Goal: Task Accomplishment & Management: Contribute content

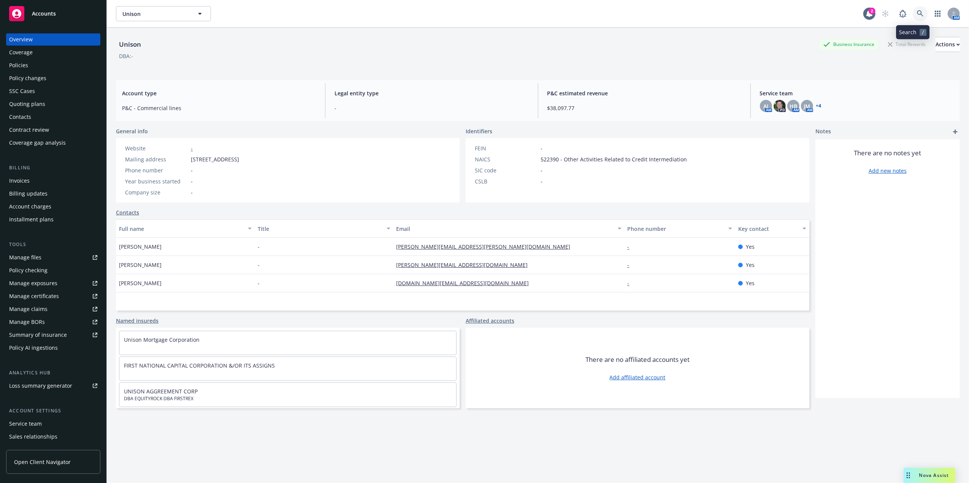
click at [917, 12] on icon at bounding box center [920, 13] width 7 height 7
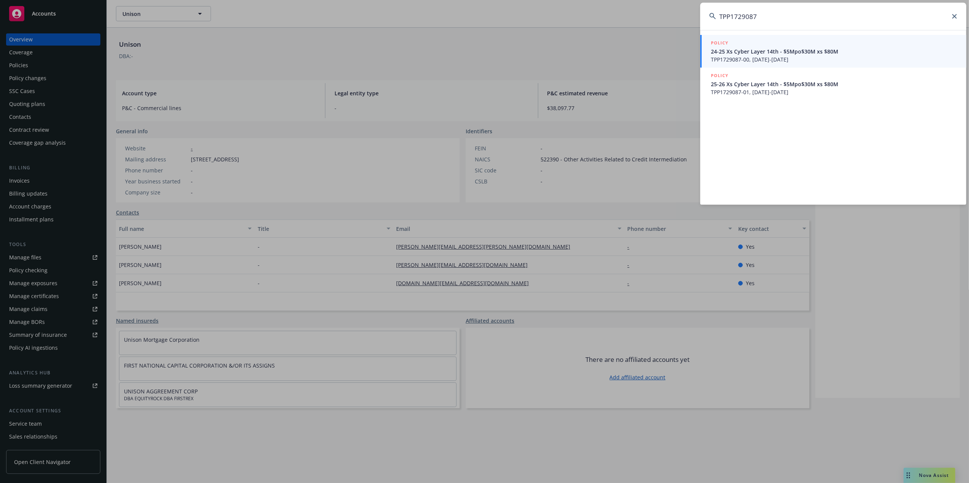
type input "TPP1729087"
click at [758, 54] on span "24-25 Xs Cyber Layer 14th - $5Mpo$30M xs $80M" at bounding box center [834, 52] width 246 height 8
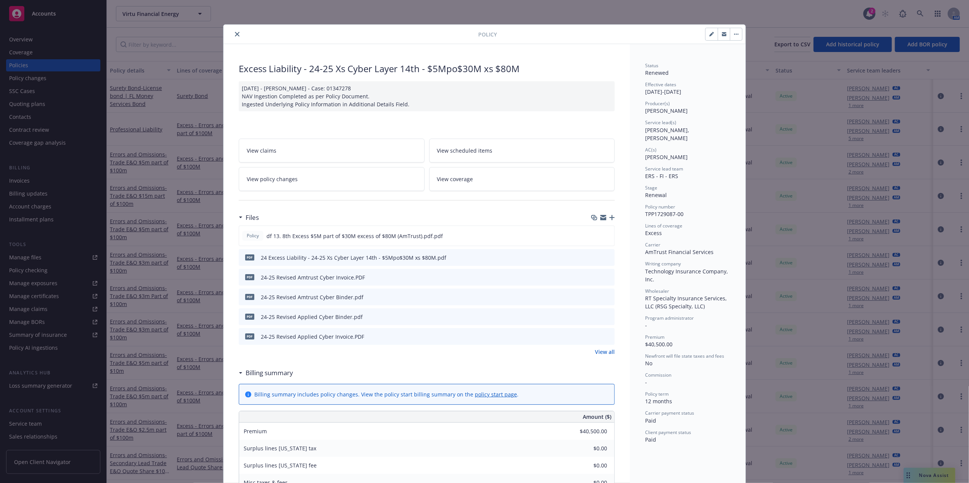
click at [236, 34] on button "close" at bounding box center [237, 34] width 9 height 9
click at [207, 40] on input "Filter by keyword..." at bounding box center [181, 44] width 131 height 15
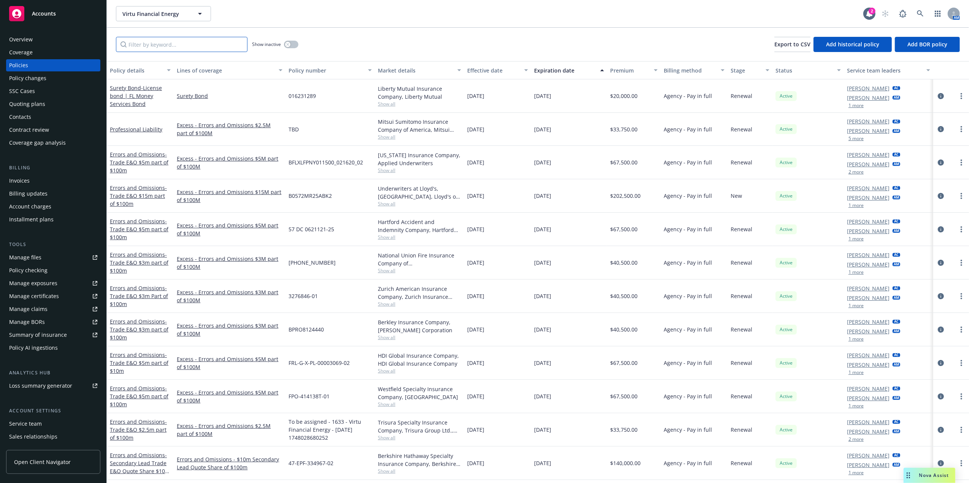
click at [206, 44] on input "Filter by keyword..." at bounding box center [181, 44] width 131 height 15
paste input "TPP1729087"
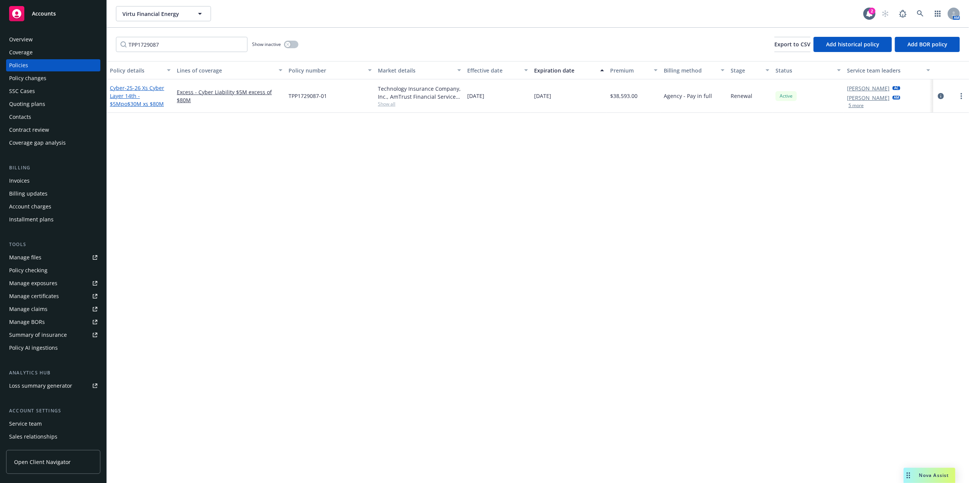
click at [131, 93] on span "- 25-26 Xs Cyber Layer 14th - $5Mpo$30M xs $80M" at bounding box center [137, 95] width 54 height 23
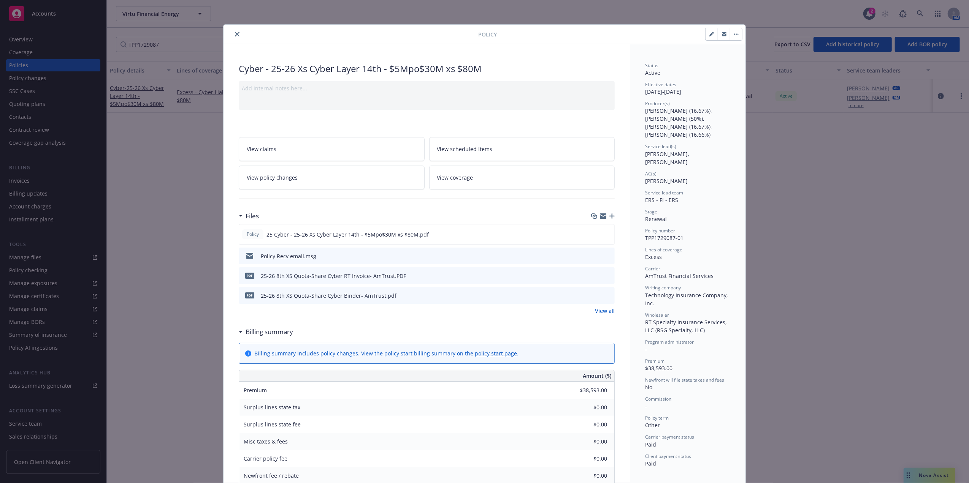
drag, startPoint x: 231, startPoint y: 35, endPoint x: 249, endPoint y: 58, distance: 29.3
click at [235, 35] on icon "close" at bounding box center [237, 34] width 5 height 5
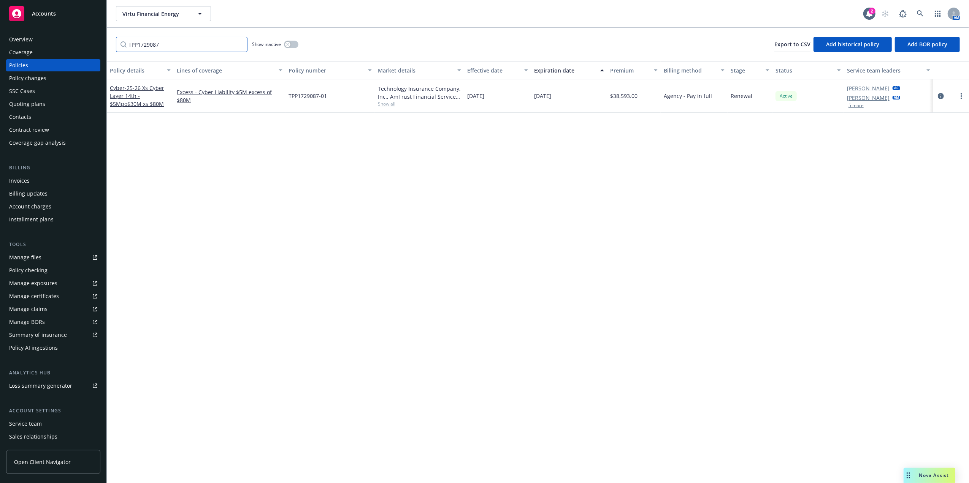
click at [188, 40] on input "TPP1729087" at bounding box center [181, 44] width 131 height 15
paste input "EOXS2510000200"
click at [138, 99] on div "Cyber - 25-26 Xs Cyber Layer 11th - $5Mpo$27.5M xs $52.5M" at bounding box center [140, 96] width 61 height 24
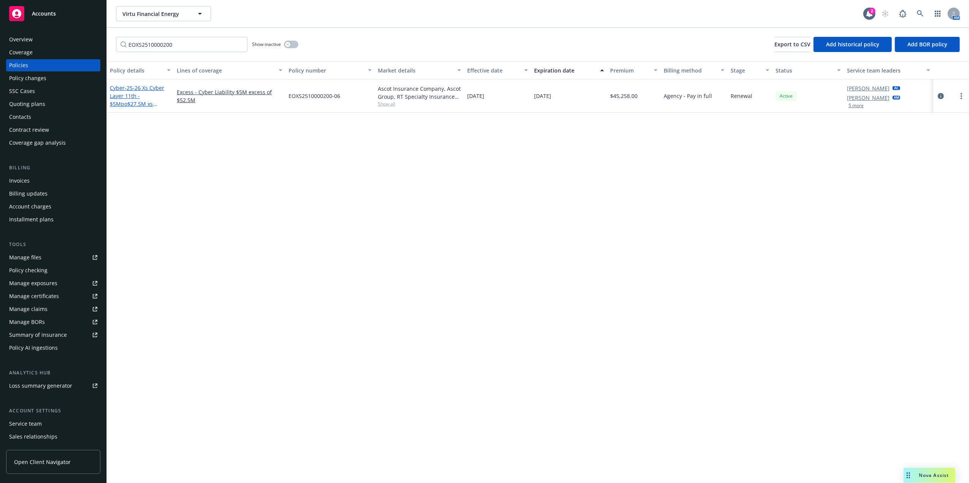
click at [137, 105] on span "- 25-26 Xs Cyber Layer 11th - $5Mpo$27.5M xs $52.5M" at bounding box center [137, 99] width 54 height 31
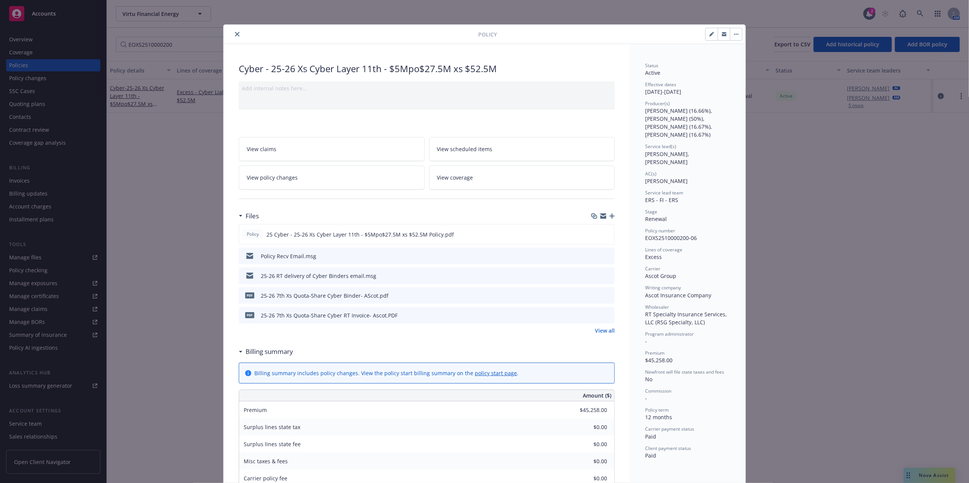
click at [235, 36] on icon "close" at bounding box center [237, 34] width 5 height 5
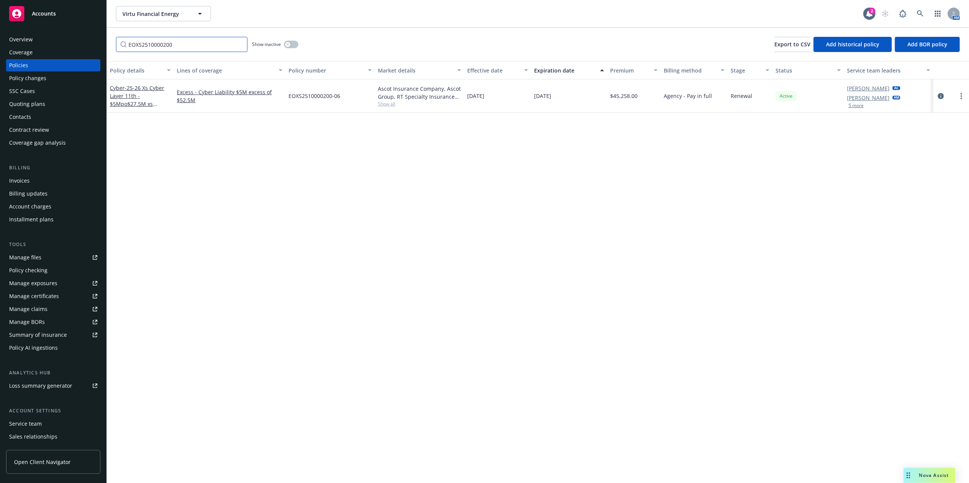
click at [149, 49] on input "EOXS2510000200" at bounding box center [181, 44] width 131 height 15
paste input "CYT20210128"
click at [132, 96] on span "- 25-26 Xs Cyber Layer 10th - $5Mpo$27.5M xs $52.5M" at bounding box center [137, 99] width 54 height 31
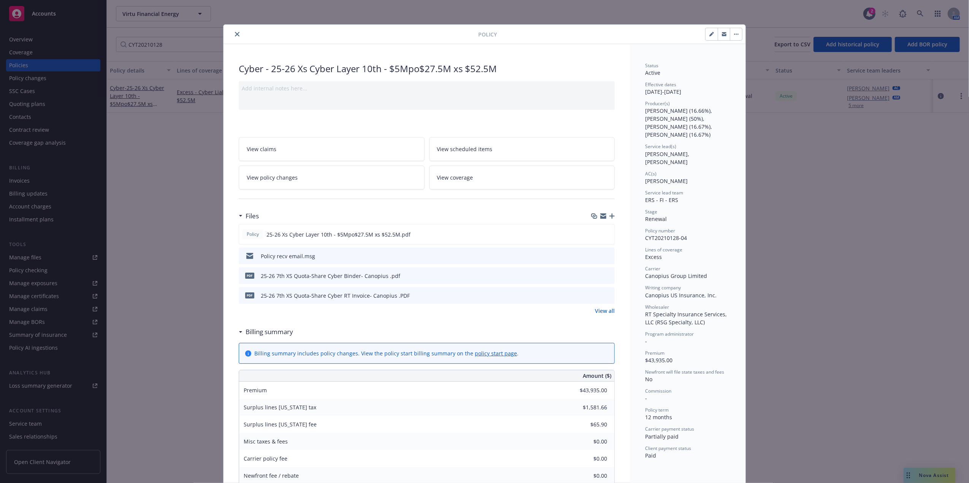
drag, startPoint x: 232, startPoint y: 34, endPoint x: 178, endPoint y: 34, distance: 53.6
click at [235, 34] on icon "close" at bounding box center [237, 34] width 5 height 5
click at [158, 40] on div "Policy Cyber - 25-26 Xs Cyber Layer 10th - $5Mpo$27.5M xs $52.5M Add internal n…" at bounding box center [484, 241] width 969 height 483
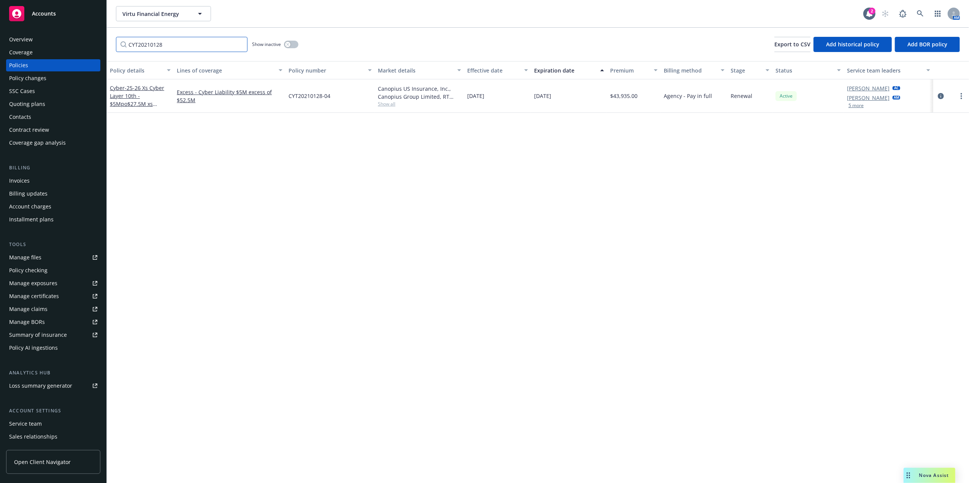
click at [158, 40] on input "CYT20210128" at bounding box center [181, 44] width 131 height 15
paste input "720000321"
type input "720000321"
drag, startPoint x: 121, startPoint y: 96, endPoint x: 125, endPoint y: 98, distance: 4.2
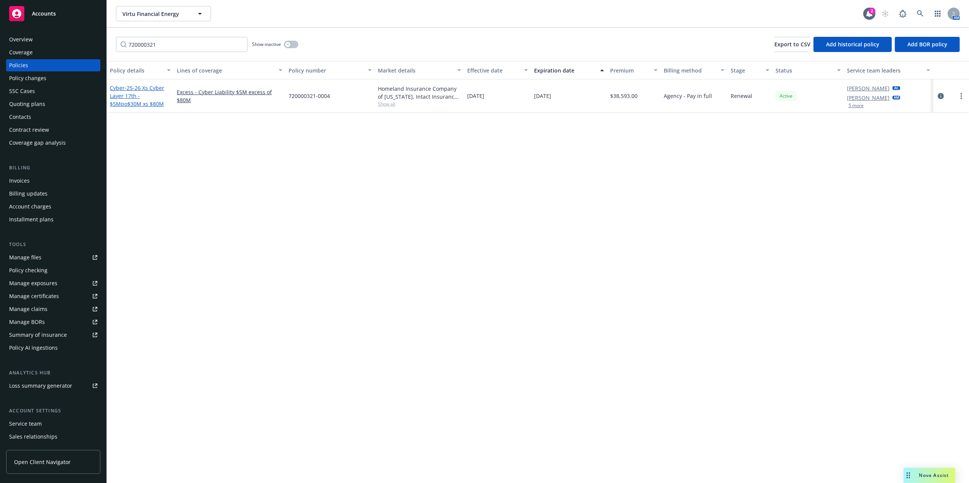
click at [124, 98] on span "- 25-26 Xs Cyber Layer 17th - $5Mpo$30M xs $80M" at bounding box center [137, 95] width 54 height 23
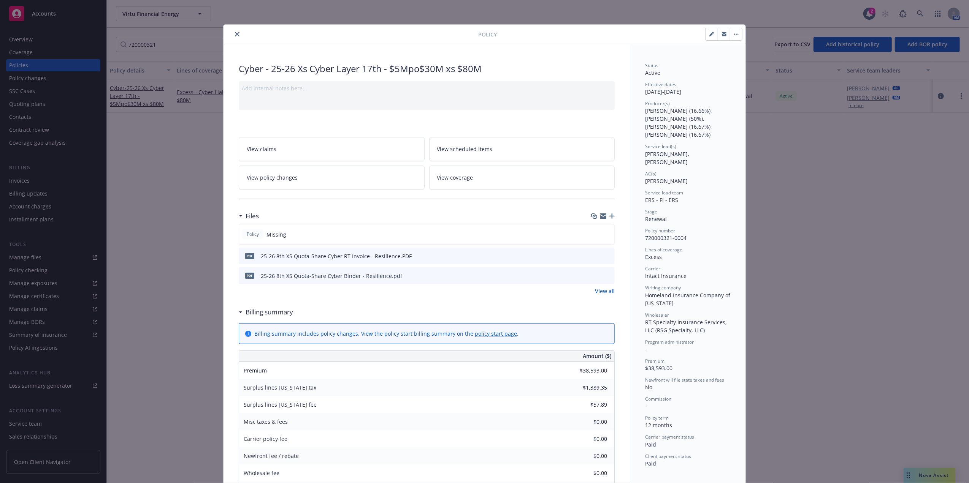
click at [610, 216] on icon "button" at bounding box center [611, 216] width 5 height 5
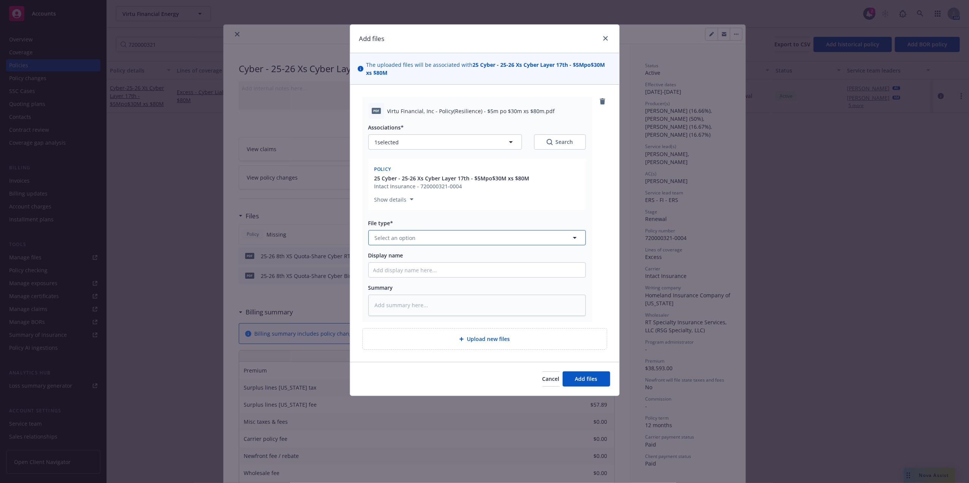
click at [450, 238] on button "Select an option" at bounding box center [476, 237] width 217 height 15
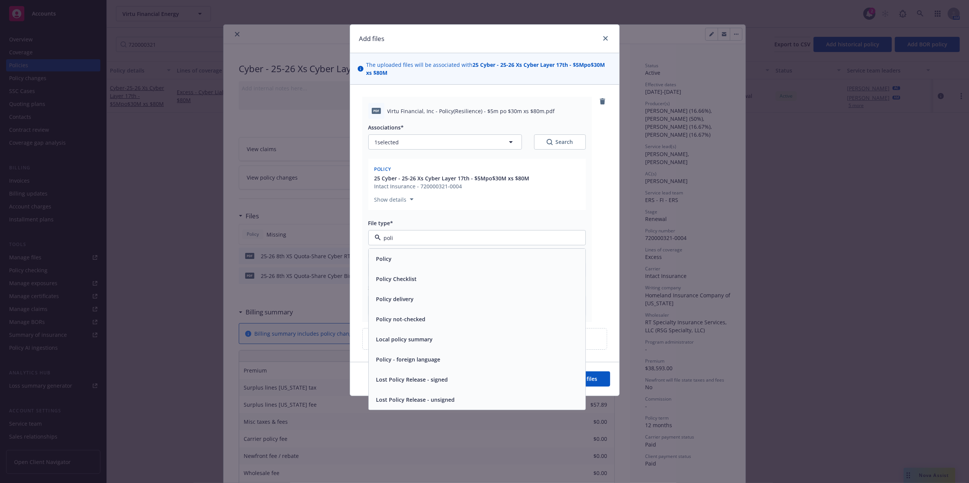
type input "polic"
drag, startPoint x: 435, startPoint y: 261, endPoint x: 437, endPoint y: 257, distance: 4.1
click at [436, 261] on div "Policy" at bounding box center [476, 258] width 207 height 11
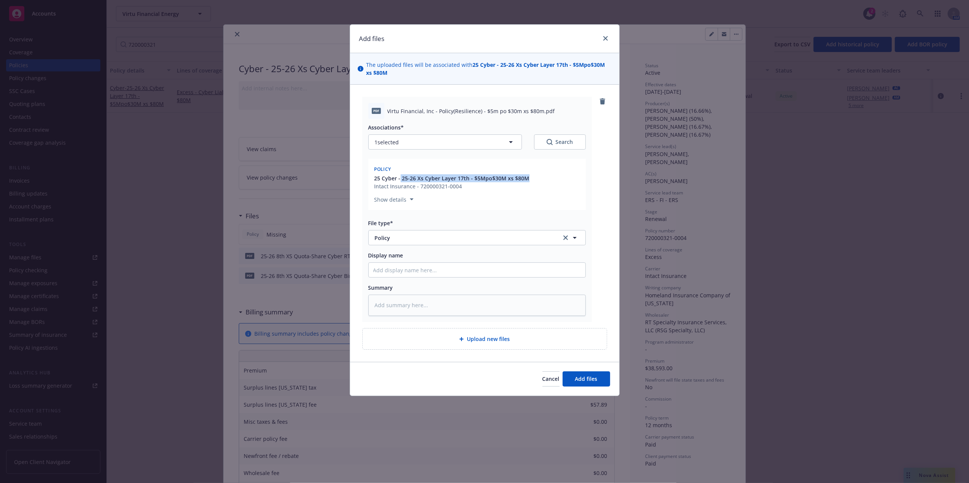
drag, startPoint x: 534, startPoint y: 177, endPoint x: 400, endPoint y: 180, distance: 134.6
click at [400, 180] on div "25 Cyber - 25-26 Xs Cyber Layer 17th - $5Mpo$30M xs $80M Intact Insurance - 720…" at bounding box center [477, 182] width 208 height 16
copy span "25-26 Xs Cyber Layer 17th - $5Mpo$30M xs $80M"
drag, startPoint x: 400, startPoint y: 180, endPoint x: 423, endPoint y: 263, distance: 85.9
click at [423, 263] on input "Display name" at bounding box center [477, 270] width 217 height 14
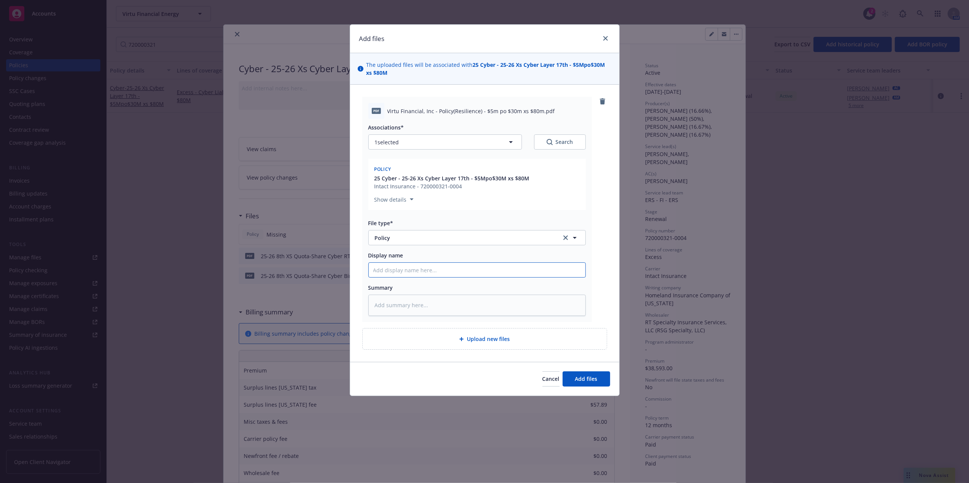
paste input "25-26 Xs Cyber Layer 17th - $5Mpo$30M xs $80M"
type textarea "x"
type input "25-26 Xs Cyber Layer 17th - $5Mpo$30M xs $80M"
type textarea "x"
type input "25-26 Xs Cyber Layer 17th - $5Mpo$30M xs $80M"
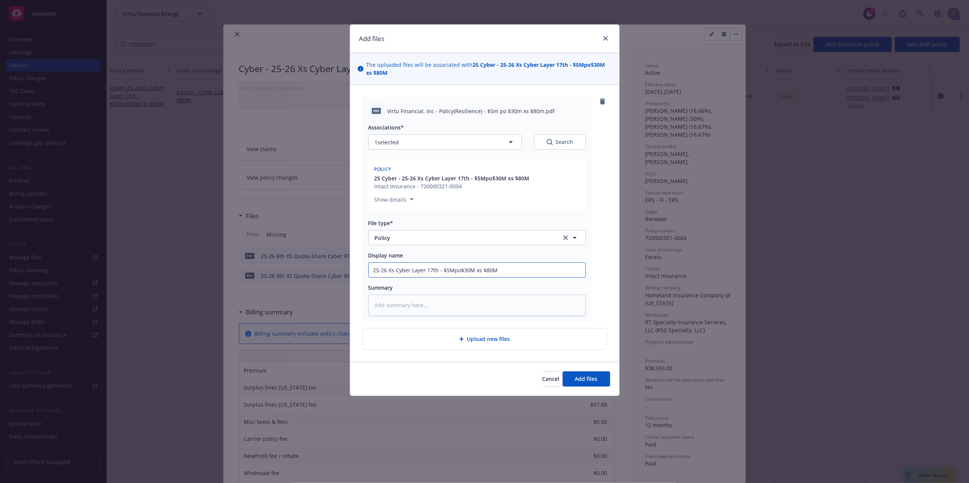
type textarea "x"
type input "25-26 Xs Cyber Layer 17th - $5Mpo$30M xs $80M P"
type textarea "x"
type input "25-26 Xs Cyber Layer 17th - $5Mpo$30M xs $80M Po"
type textarea "x"
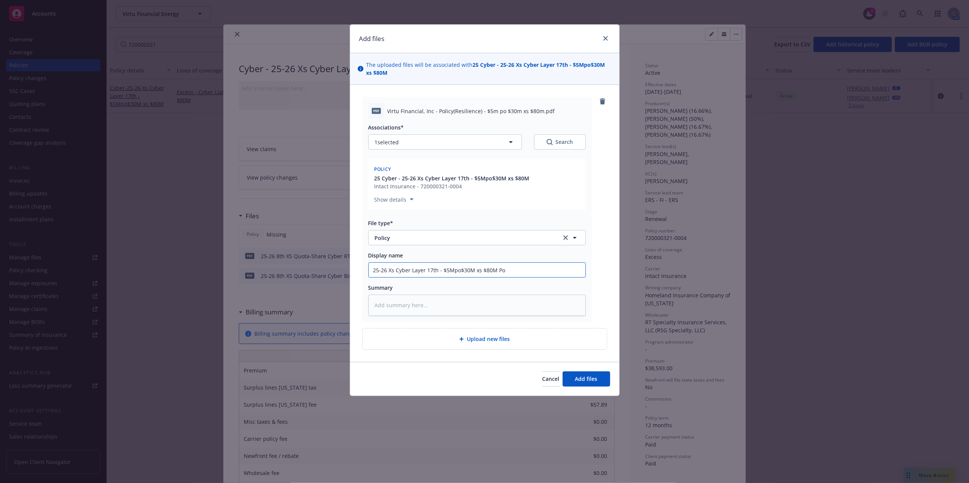
type input "25-26 Xs Cyber Layer 17th - $5Mpo$30M xs $80M Pol"
type textarea "x"
type input "25-26 Xs Cyber Layer 17th - $5Mpo$30M xs $80M Poli"
type textarea "x"
type input "25-26 Xs Cyber Layer 17th - $5Mpo$30M xs $80M Polic"
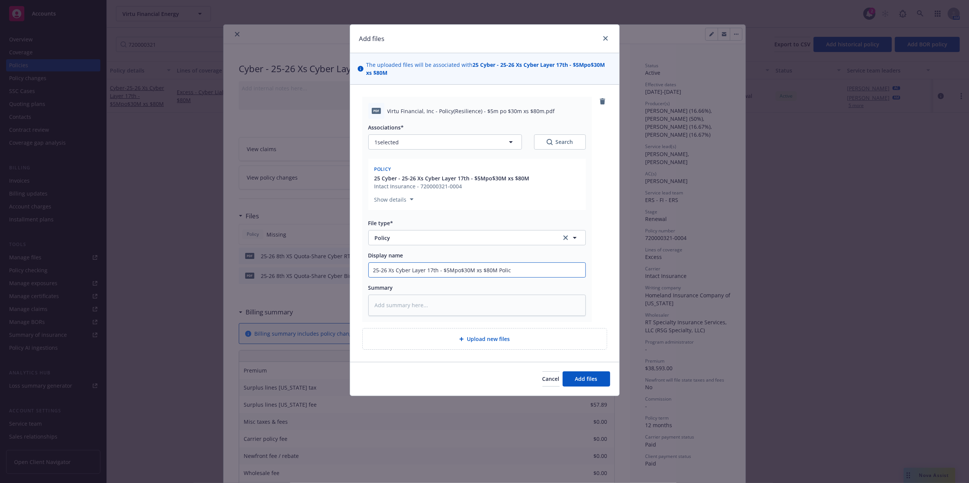
type textarea "x"
type input "25-26 Xs Cyber Layer 17th - $5Mpo$30M xs $80M Policy"
type textarea "x"
type input "25-26 Xs Cyber Layer 17th - $5Mpo$30M xs $80M Policy"
click at [579, 375] on button "Add files" at bounding box center [586, 379] width 48 height 15
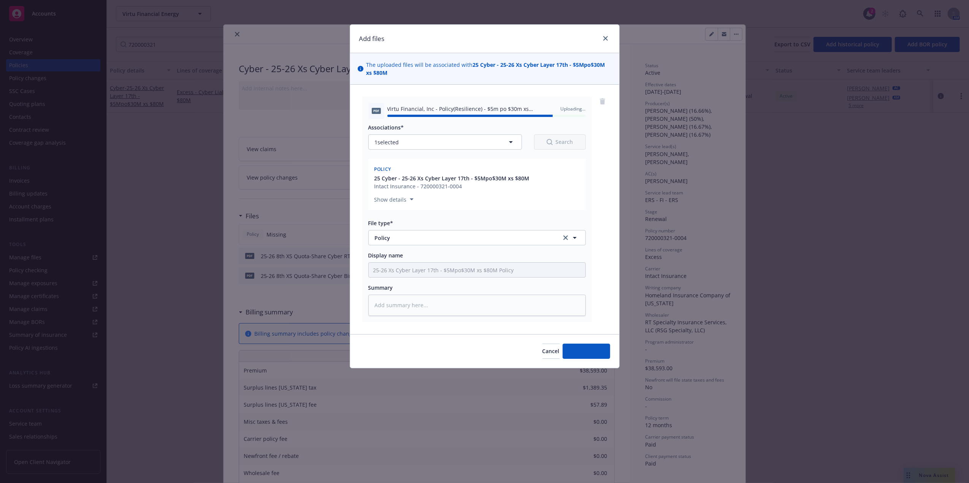
type textarea "x"
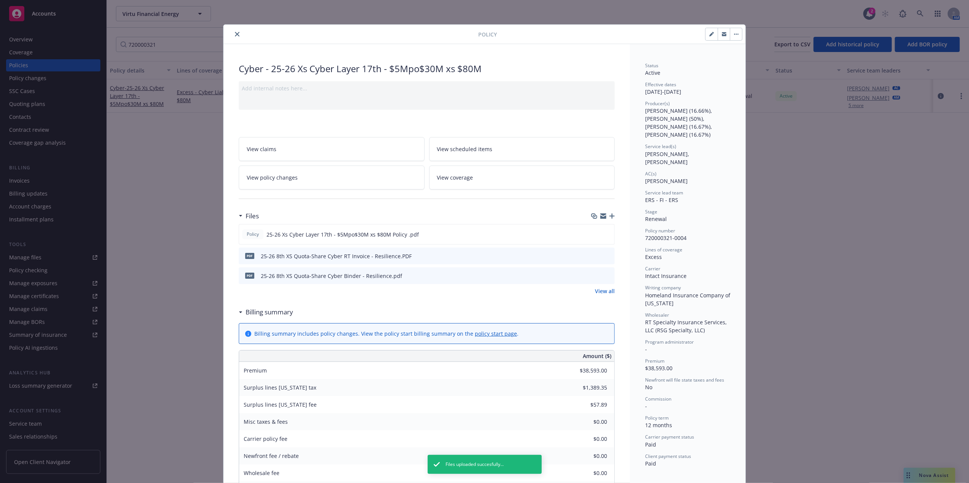
drag, startPoint x: 233, startPoint y: 33, endPoint x: 192, endPoint y: 37, distance: 41.3
click at [235, 32] on icon "close" at bounding box center [237, 34] width 5 height 5
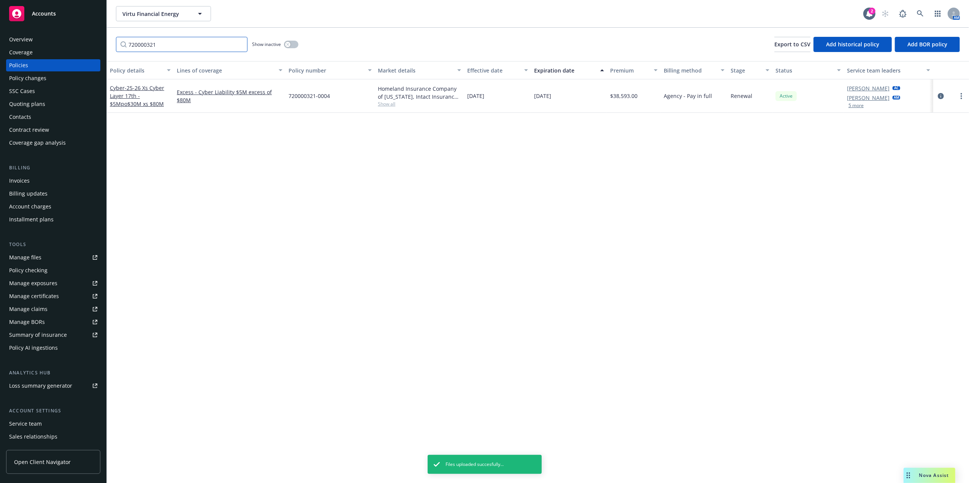
click at [169, 44] on input "720000321" at bounding box center [181, 44] width 131 height 15
paste input "BFLCYEPNY011500"
click at [129, 104] on span "- 25-26 Xs Cyber Layer 12th - $5Mpo$30M xs $80M" at bounding box center [137, 95] width 54 height 23
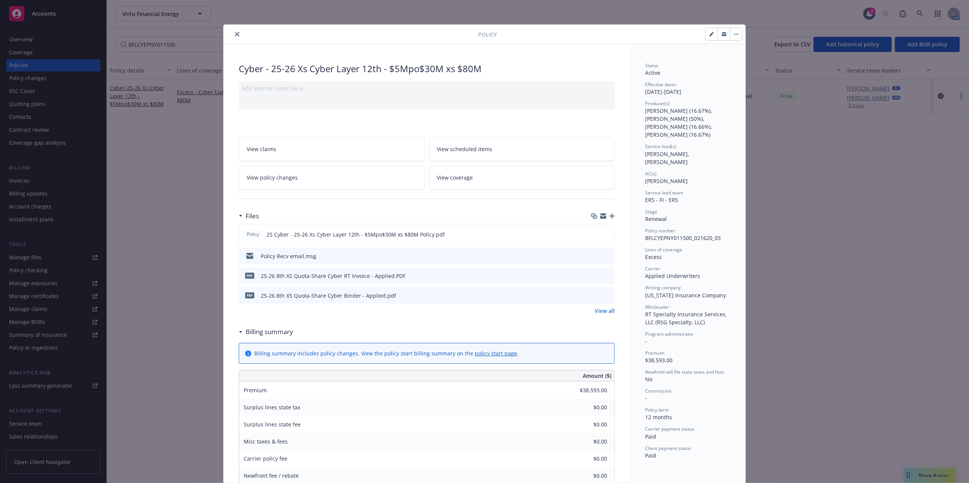
click at [233, 31] on button "close" at bounding box center [237, 34] width 9 height 9
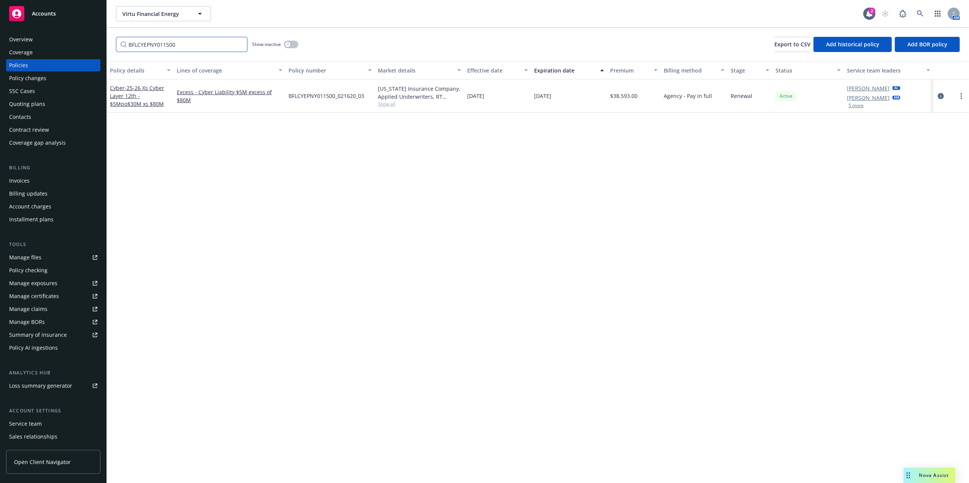
click at [169, 44] on input "BFLCYEPNY011500" at bounding box center [181, 44] width 131 height 15
click at [168, 44] on input "BFLCYEPNY011500" at bounding box center [181, 44] width 131 height 15
paste input "NPL0065703"
click at [133, 104] on span "- 25-26 Xs Cyber Layer 16th - $5Mpo$30M xs $80M" at bounding box center [137, 95] width 54 height 23
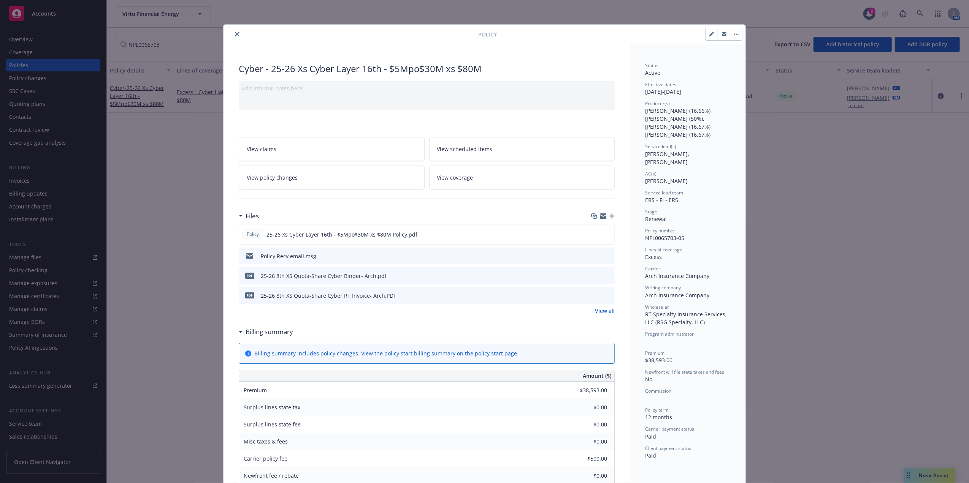
click at [234, 37] on button "close" at bounding box center [237, 34] width 9 height 9
click at [175, 44] on input "NPL0065703" at bounding box center [181, 44] width 131 height 15
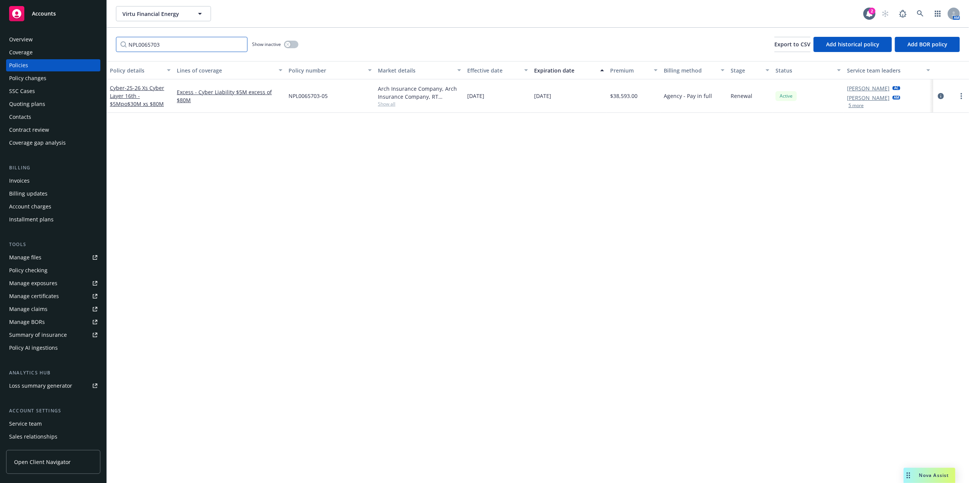
click at [175, 44] on input "NPL0065703" at bounding box center [181, 44] width 131 height 15
paste input "BCRS2-2000109-05"
type input "BCRS2-2000109-05"
click at [125, 98] on span "- 25-26 Xs Cyber Layer 15th - $5Mpo$30M xs $80M" at bounding box center [137, 95] width 54 height 23
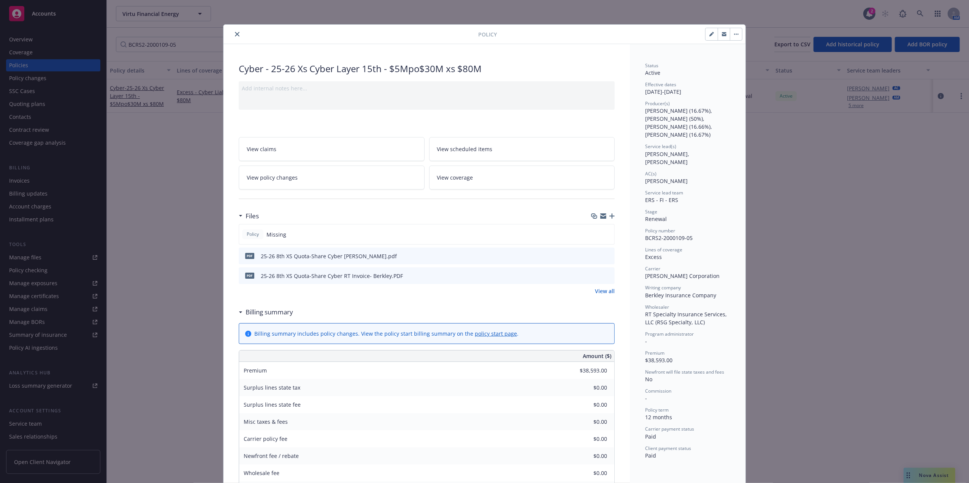
drag, startPoint x: 608, startPoint y: 214, endPoint x: 629, endPoint y: 213, distance: 20.6
click at [607, 214] on div at bounding box center [603, 216] width 24 height 6
click at [609, 215] on icon "button" at bounding box center [611, 216] width 5 height 5
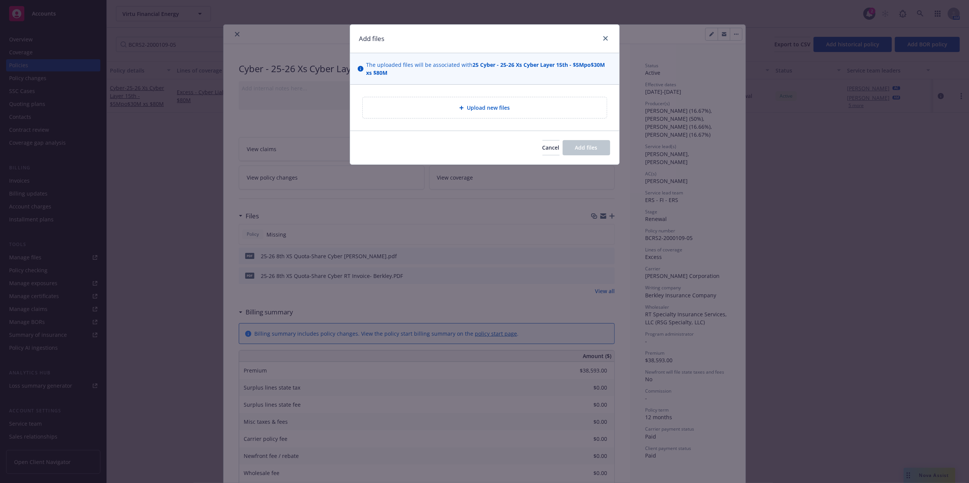
type textarea "x"
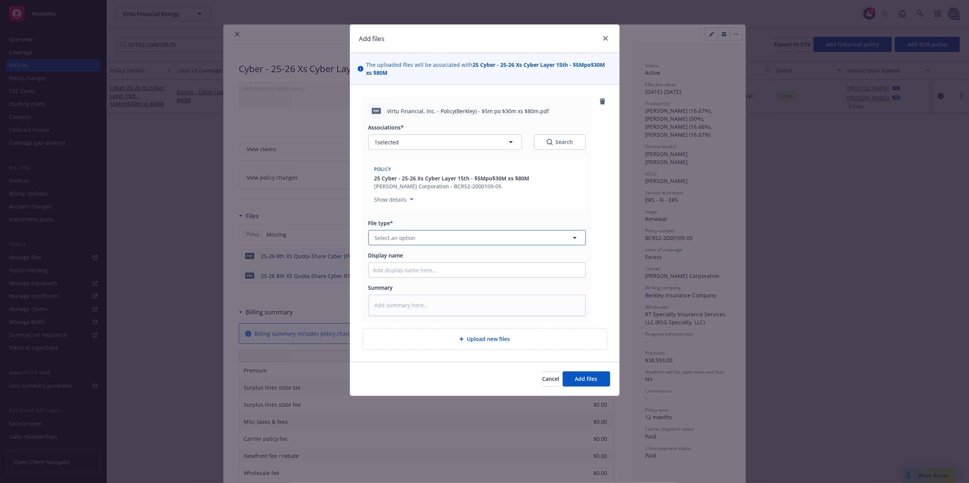
click at [424, 237] on button "Select an option" at bounding box center [476, 237] width 217 height 15
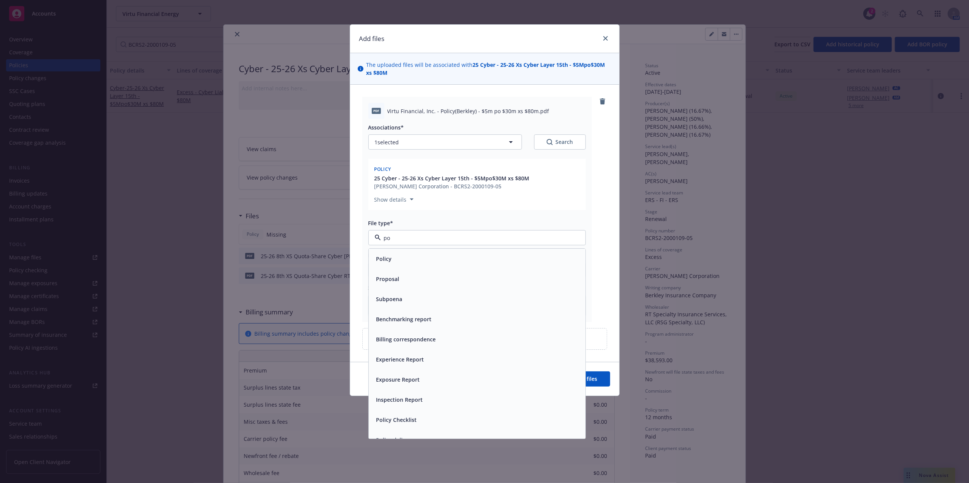
type input "pol"
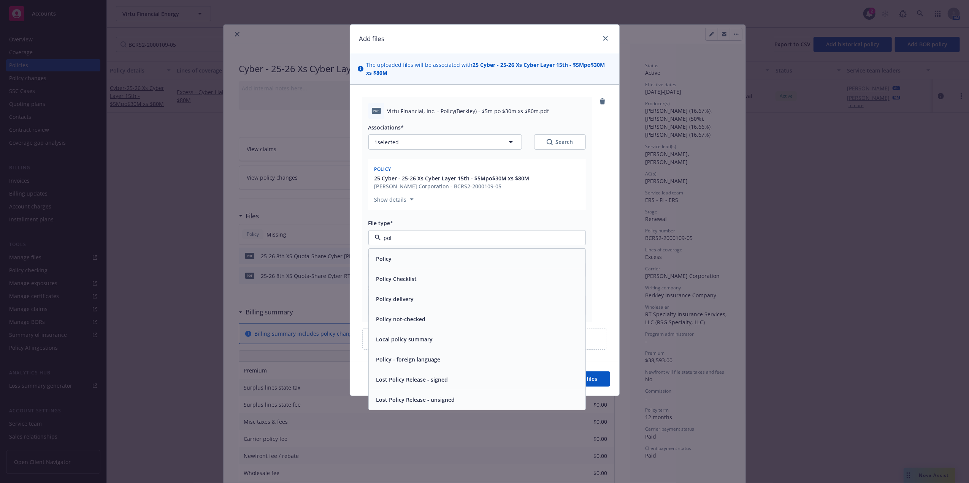
drag, startPoint x: 433, startPoint y: 257, endPoint x: 440, endPoint y: 248, distance: 11.4
click at [434, 255] on div "Policy" at bounding box center [476, 258] width 207 height 11
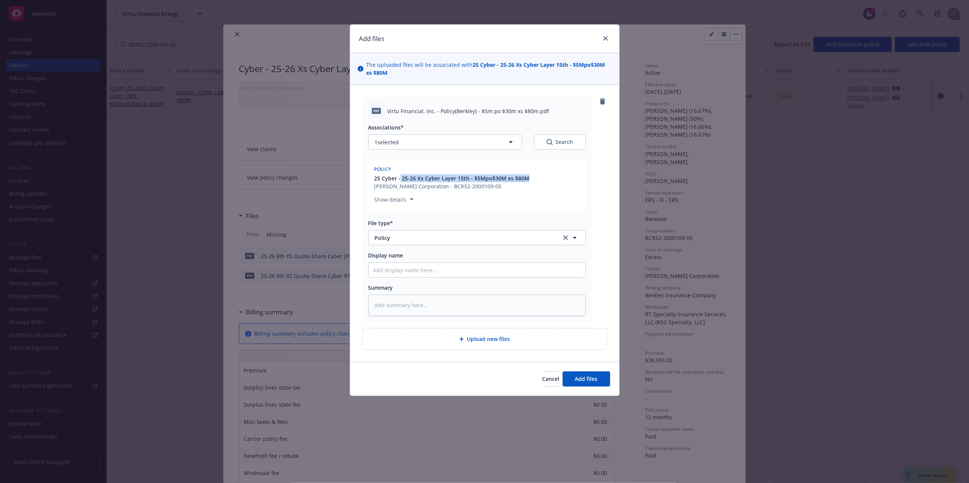
drag, startPoint x: 537, startPoint y: 177, endPoint x: 399, endPoint y: 180, distance: 138.4
click at [399, 180] on div "25 Cyber - 25-26 Xs Cyber Layer 15th - $5Mpo$30M xs $80M [PERSON_NAME] Corporat…" at bounding box center [477, 182] width 208 height 16
copy span "25-26 Xs Cyber Layer 15th - $5Mpo$30M xs $80M"
click at [423, 271] on input "Display name" at bounding box center [477, 270] width 217 height 14
paste input "25-26 Xs Cyber Layer 15th - $5Mpo$30M xs $80M"
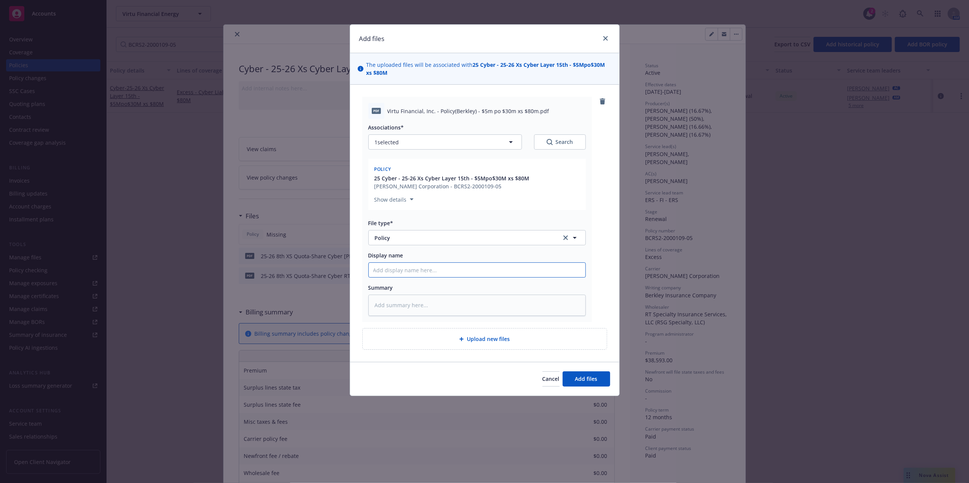
type textarea "x"
type input "25-26 Xs Cyber Layer 15th - $5Mpo$30M xs $80M"
type textarea "x"
type input "25-26 Xs Cyber Layer 15th - $5Mpo$30M xs $80M"
type textarea "x"
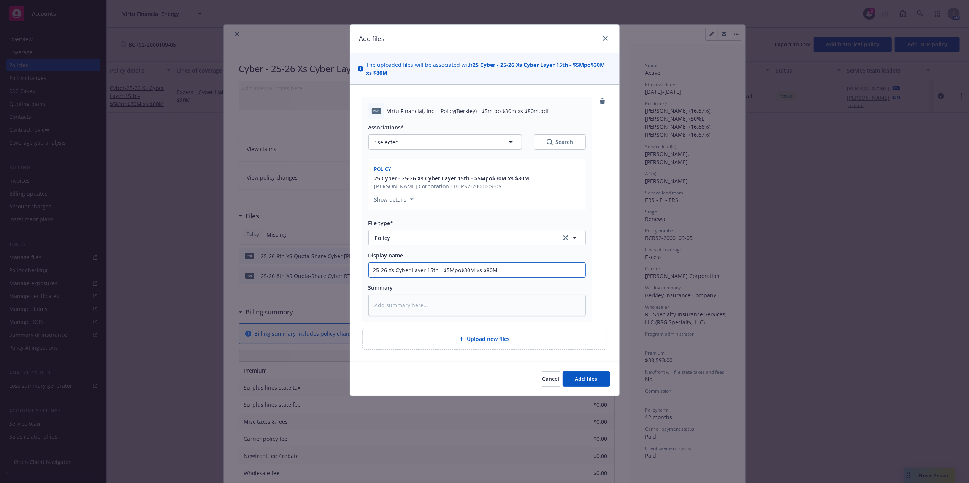
type input "25-26 Xs Cyber Layer 15th - $5Mpo$30M xs $80M P"
type textarea "x"
type input "25-26 Xs Cyber Layer 15th - $5Mpo$30M xs $80M Po"
type textarea "x"
type input "25-26 Xs Cyber Layer 15th - $5Mpo$30M xs $80M Pol"
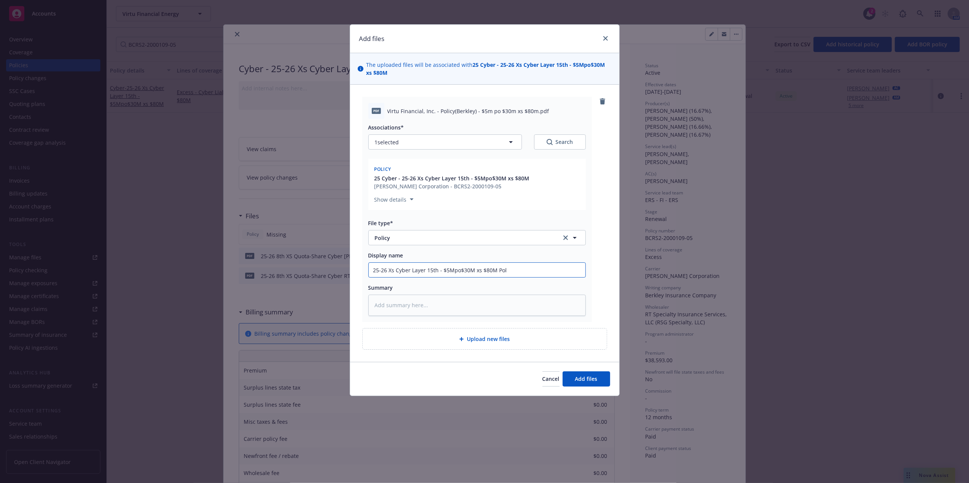
type textarea "x"
type input "25-26 Xs Cyber Layer 15th - $5Mpo$30M xs $80M Poli"
type textarea "x"
type input "25-26 Xs Cyber Layer 15th - $5Mpo$30M xs $80M Polic"
type textarea "x"
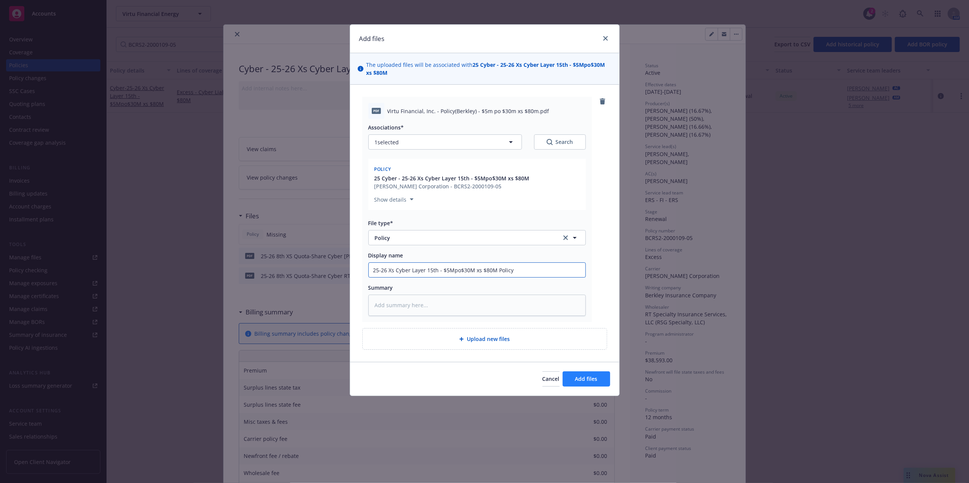
type input "25-26 Xs Cyber Layer 15th - $5Mpo$30M xs $80M Policy"
click at [595, 380] on span "Add files" at bounding box center [586, 378] width 22 height 7
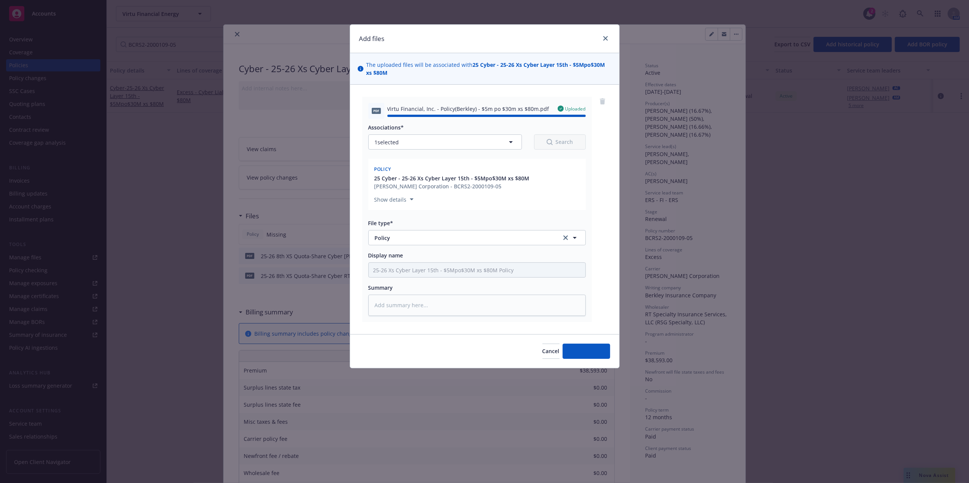
type textarea "x"
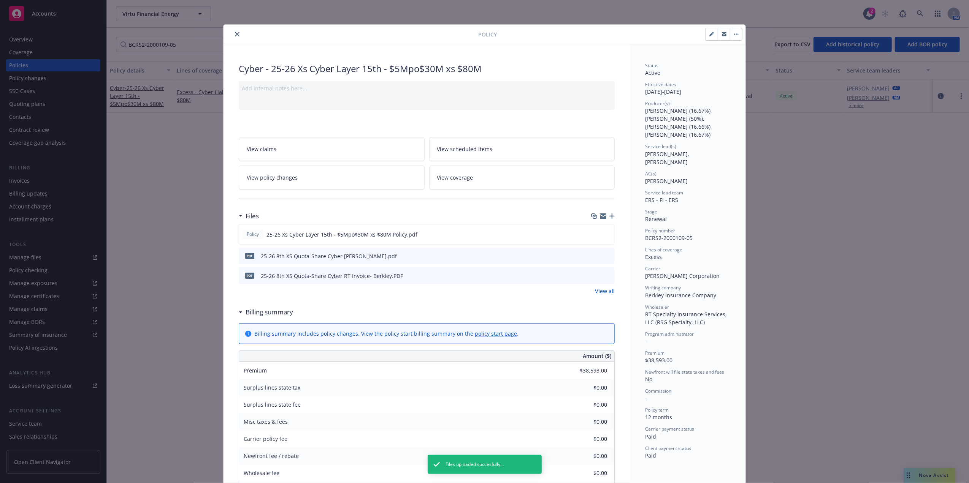
drag, startPoint x: 233, startPoint y: 33, endPoint x: 291, endPoint y: 131, distance: 113.8
click at [235, 33] on icon "close" at bounding box center [237, 34] width 5 height 5
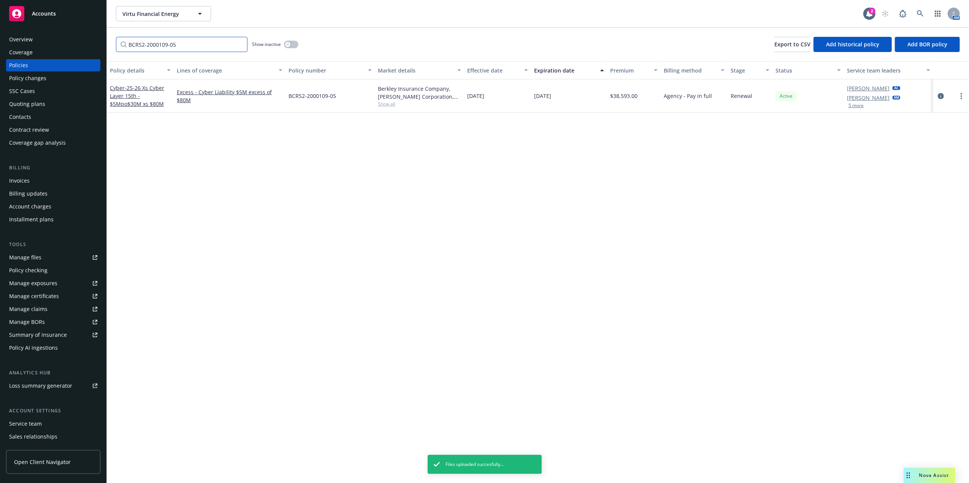
click at [196, 46] on input "BCRS2-2000109-05" at bounding box center [181, 44] width 131 height 15
click at [196, 47] on input "BCRS2-2000109-05" at bounding box center [181, 44] width 131 height 15
paste input "652257714"
type input "652257714"
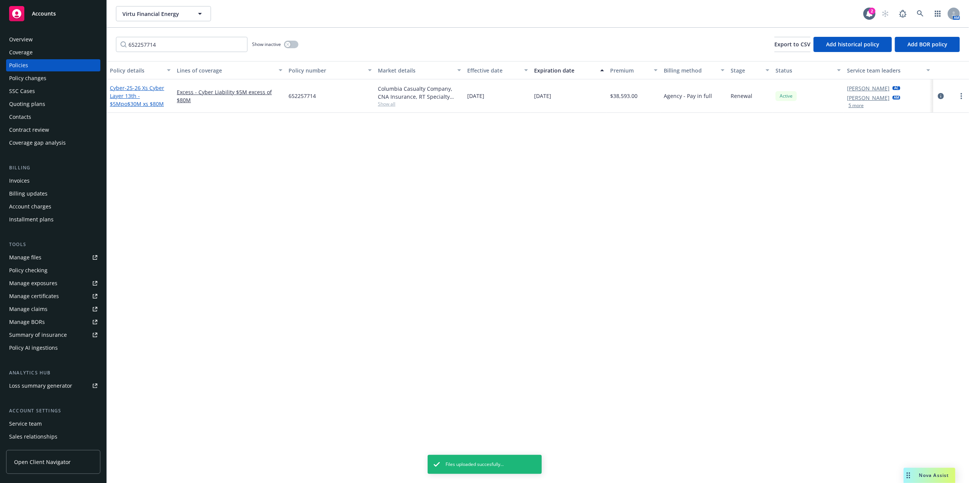
click at [114, 103] on span "- 25-26 Xs Cyber Layer 13th - $5Mpo$30M xs $80M" at bounding box center [137, 95] width 54 height 23
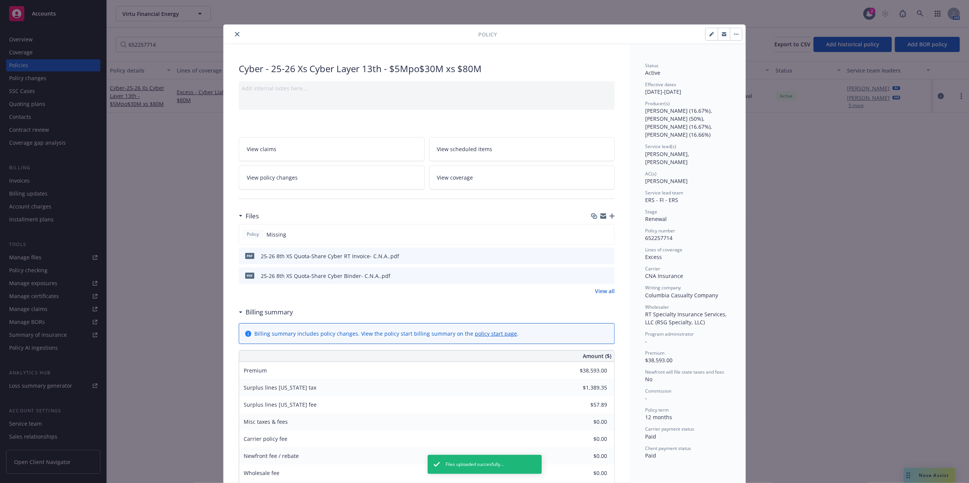
click at [609, 216] on icon "button" at bounding box center [611, 216] width 5 height 5
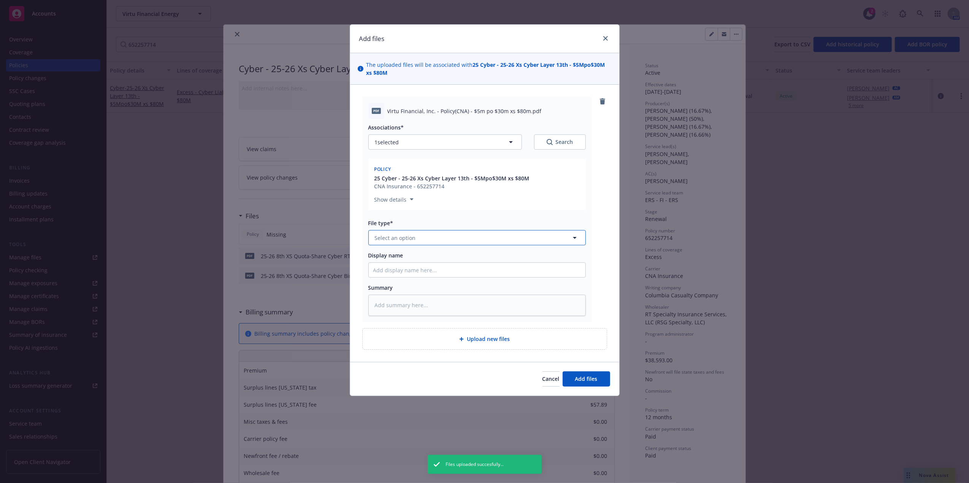
click at [434, 233] on button "Select an option" at bounding box center [476, 237] width 217 height 15
type textarea "x"
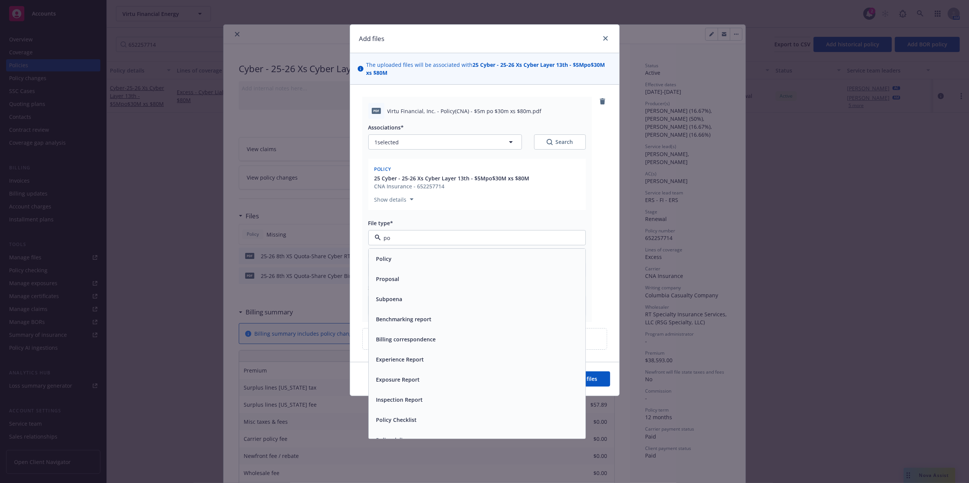
type input "pol"
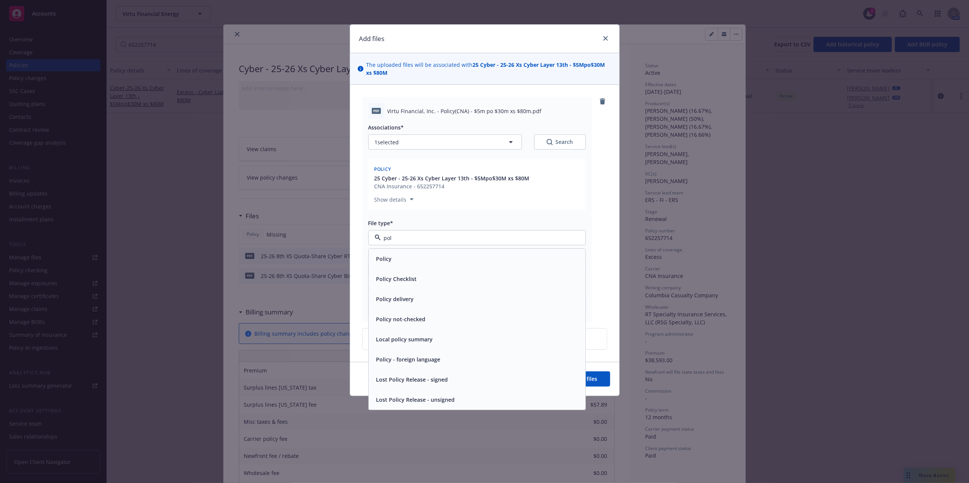
click at [480, 265] on div "Policy" at bounding box center [477, 259] width 217 height 20
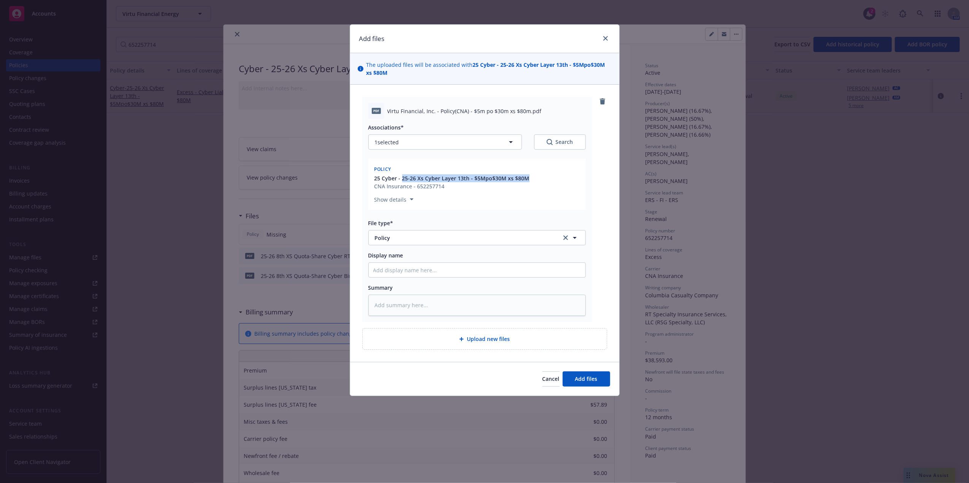
drag, startPoint x: 529, startPoint y: 176, endPoint x: 401, endPoint y: 180, distance: 128.2
click at [401, 180] on div "25 Cyber - 25-26 Xs Cyber Layer 13th - $5Mpo$30M xs $80M CNA Insurance - 652257…" at bounding box center [477, 182] width 208 height 16
copy span "25-26 Xs Cyber Layer 13th - $5Mpo$30M xs $80M"
click at [417, 269] on input "Display name" at bounding box center [477, 270] width 217 height 14
paste input "25-26 Xs Cyber Layer 13th - $5Mpo$30M xs $80M"
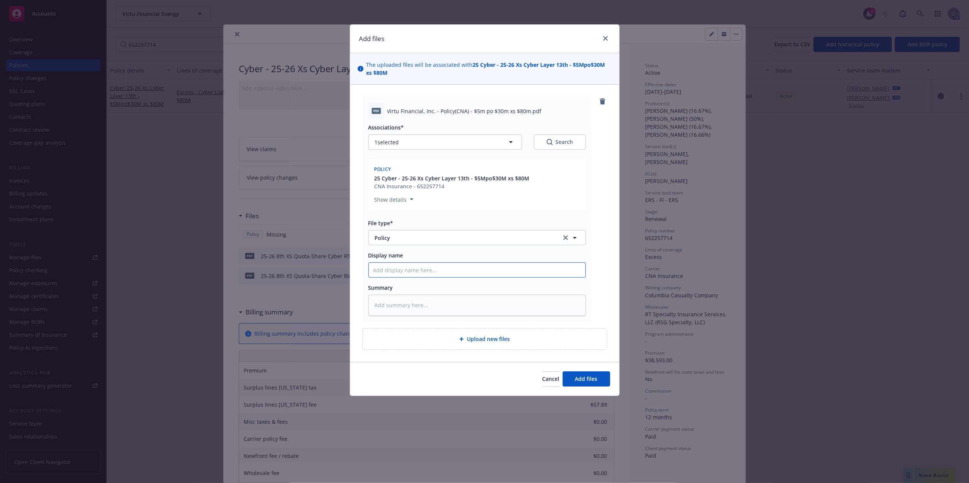
type textarea "x"
type input "25-26 Xs Cyber Layer 13th - $5Mpo$30M xs $80M"
type textarea "x"
type input "25-26 Xs Cyber Layer 13th - $5Mpo$30M xs $80M"
type textarea "x"
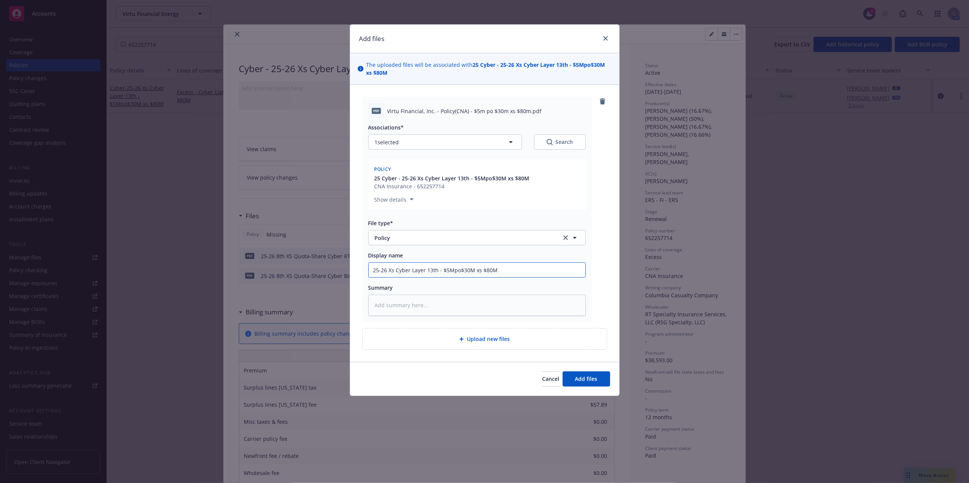
type input "25-26 Xs Cyber Layer 13th - $5Mpo$30M xs $80M P"
type textarea "x"
type input "25-26 Xs Cyber Layer 13th - $5Mpo$30M xs $80M Po"
type textarea "x"
type input "25-26 Xs Cyber Layer 13th - $5Mpo$30M xs $80M Pol"
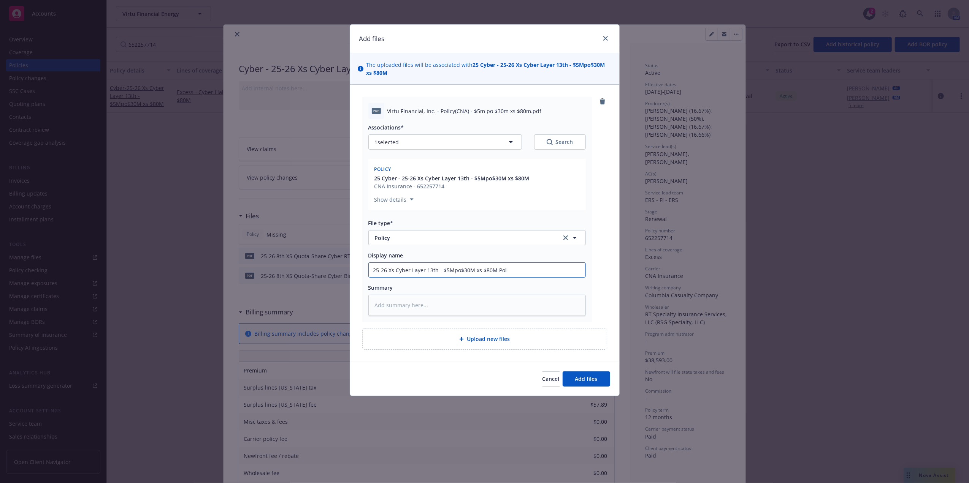
type textarea "x"
type input "25-26 Xs Cyber Layer 13th - $5Mpo$30M xs $80M Poli"
type textarea "x"
type input "25-26 Xs Cyber Layer 13th - $5Mpo$30M xs $80M Polic"
type textarea "x"
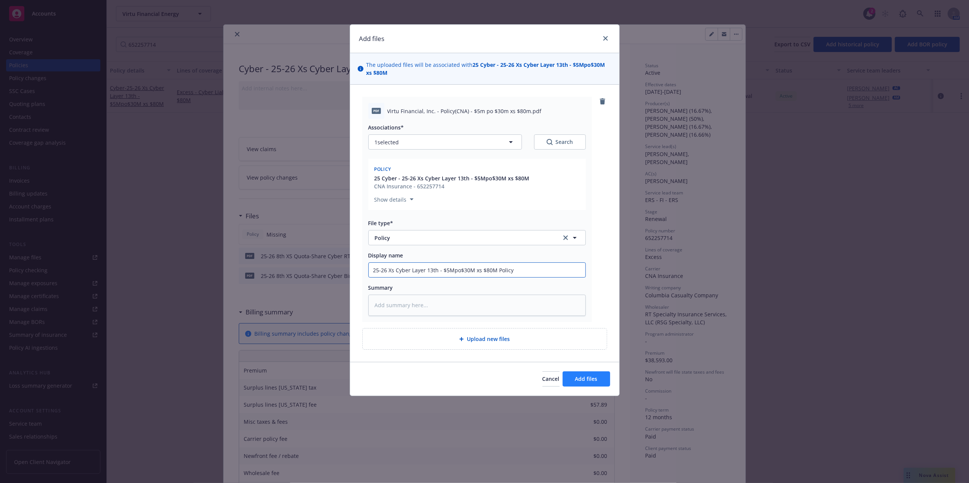
type input "25-26 Xs Cyber Layer 13th - $5Mpo$30M xs $80M Policy"
click at [591, 380] on span "Add files" at bounding box center [586, 378] width 22 height 7
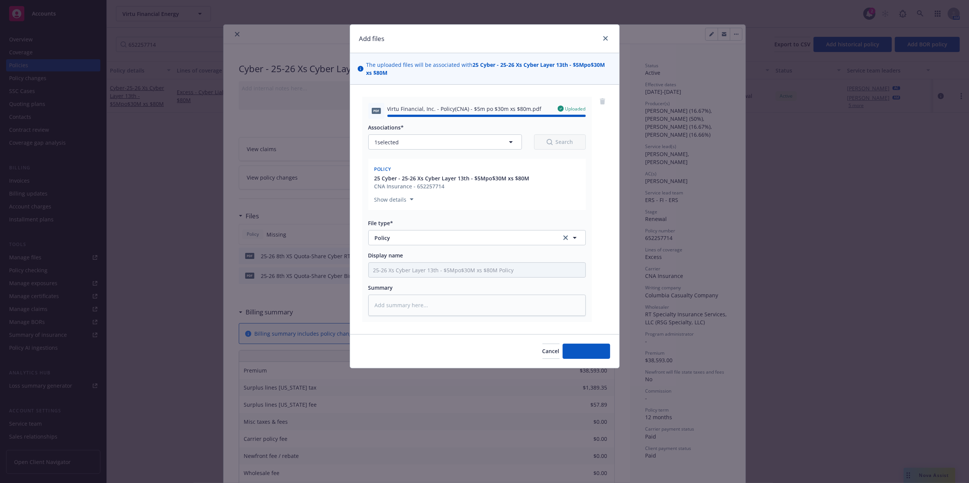
type textarea "x"
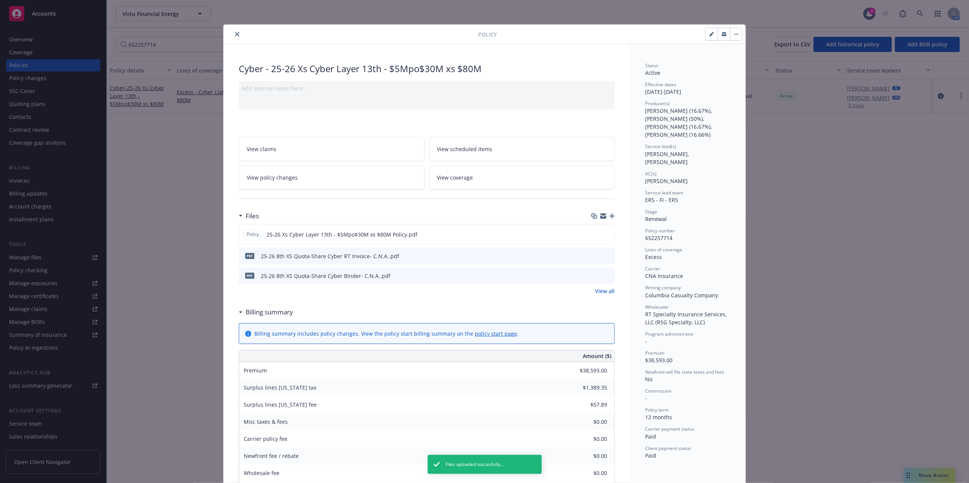
click at [236, 36] on button "close" at bounding box center [237, 34] width 9 height 9
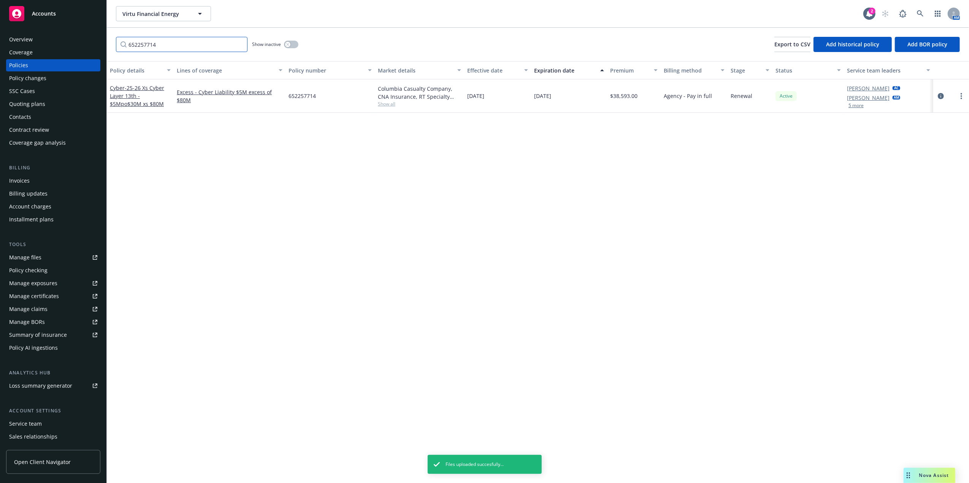
click at [157, 40] on input "652257714" at bounding box center [181, 44] width 131 height 15
paste input "LQS86863"
type input "LQS868634"
drag, startPoint x: 131, startPoint y: 95, endPoint x: 127, endPoint y: 98, distance: 5.5
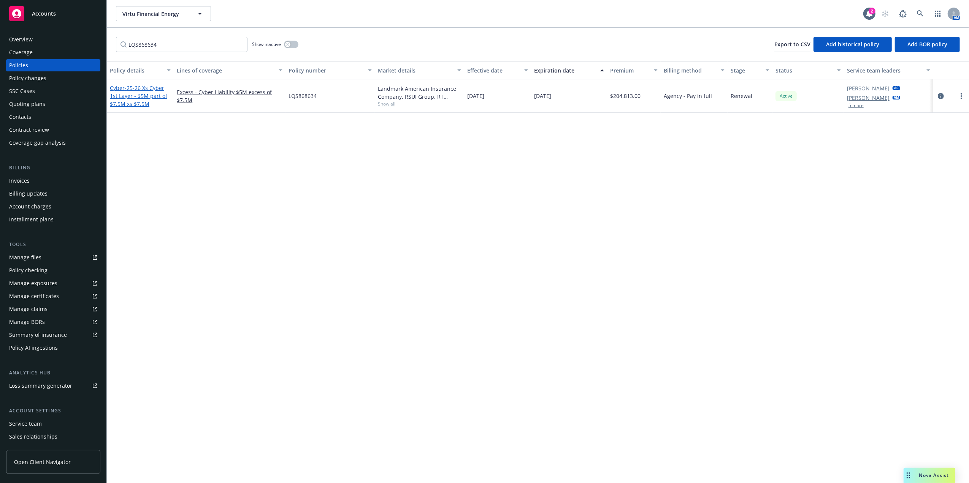
click at [127, 98] on span "- 25-26 Xs Cyber 1st Layer - $5M part of $7.5M xs $7.5M" at bounding box center [138, 95] width 57 height 23
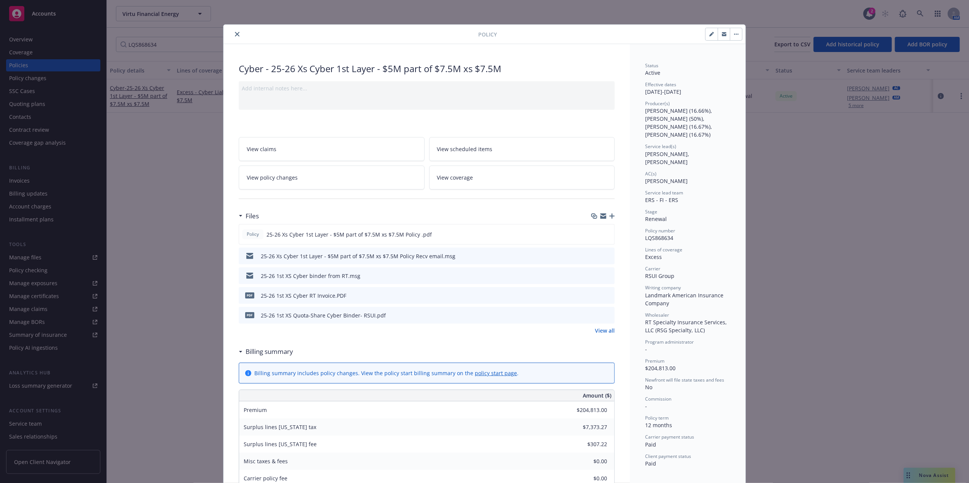
click at [235, 31] on button "close" at bounding box center [237, 34] width 9 height 9
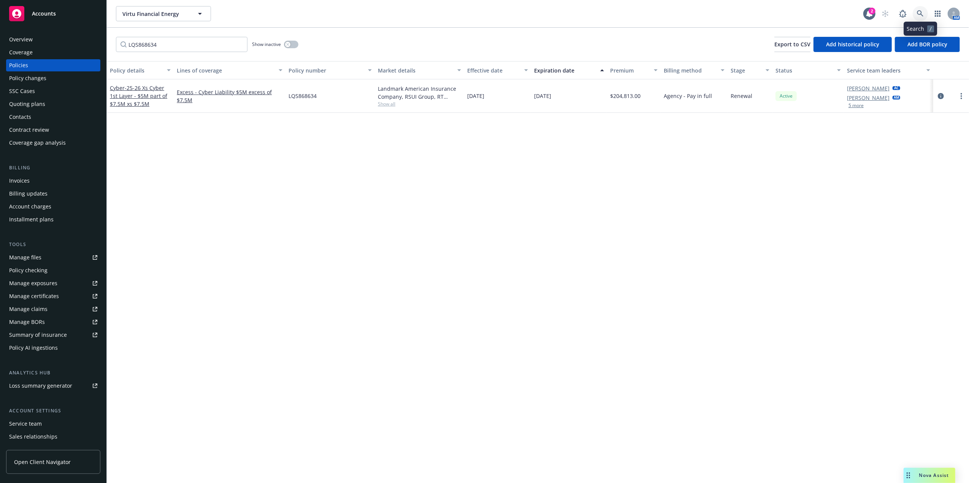
click at [914, 11] on link at bounding box center [919, 13] width 15 height 15
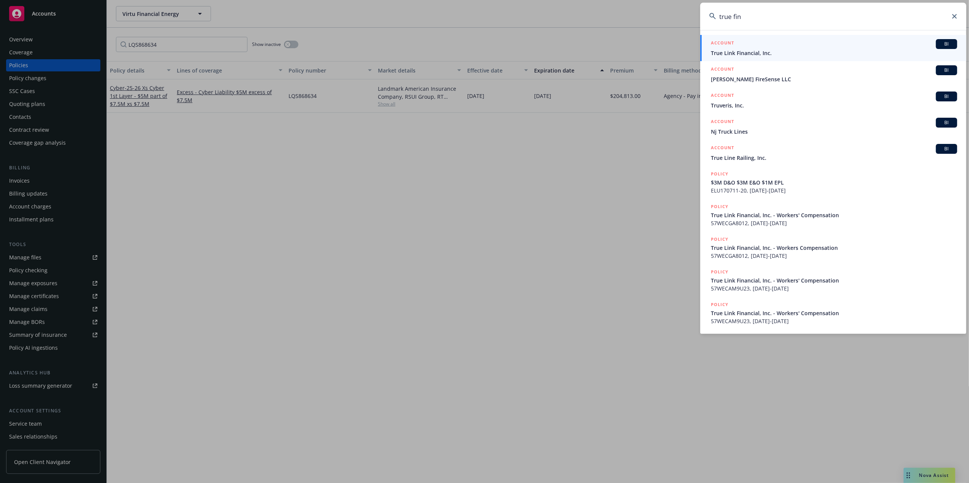
type input "true fin"
click at [756, 53] on span "True Link Financial, Inc." at bounding box center [834, 53] width 246 height 8
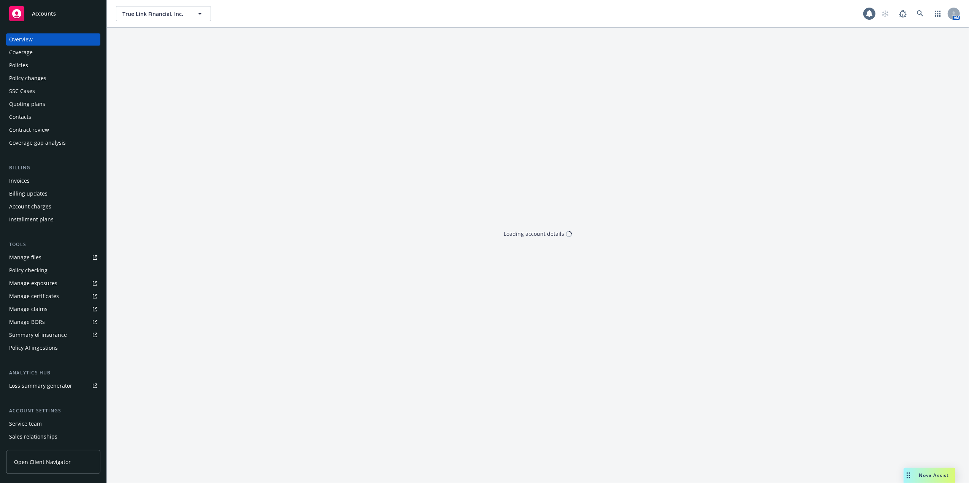
click at [30, 64] on div "Policies" at bounding box center [53, 65] width 88 height 12
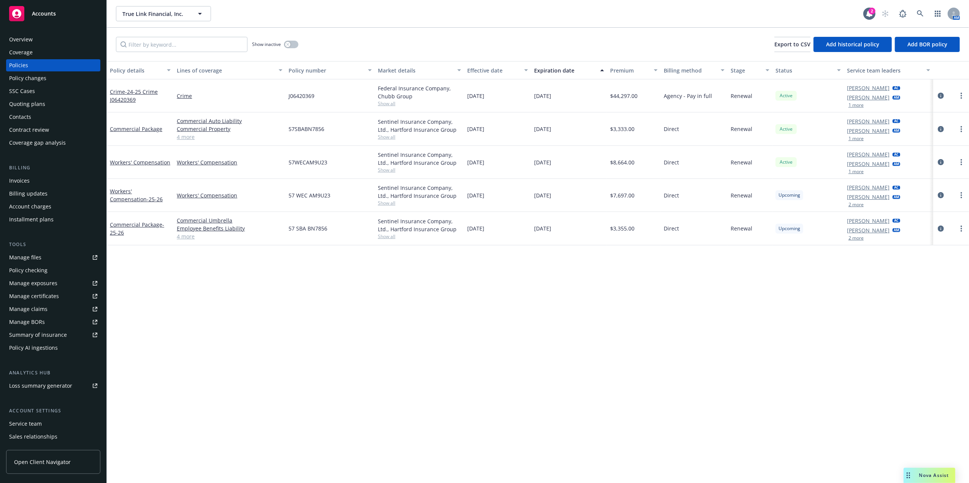
click at [564, 71] on div "Expiration date" at bounding box center [565, 71] width 62 height 8
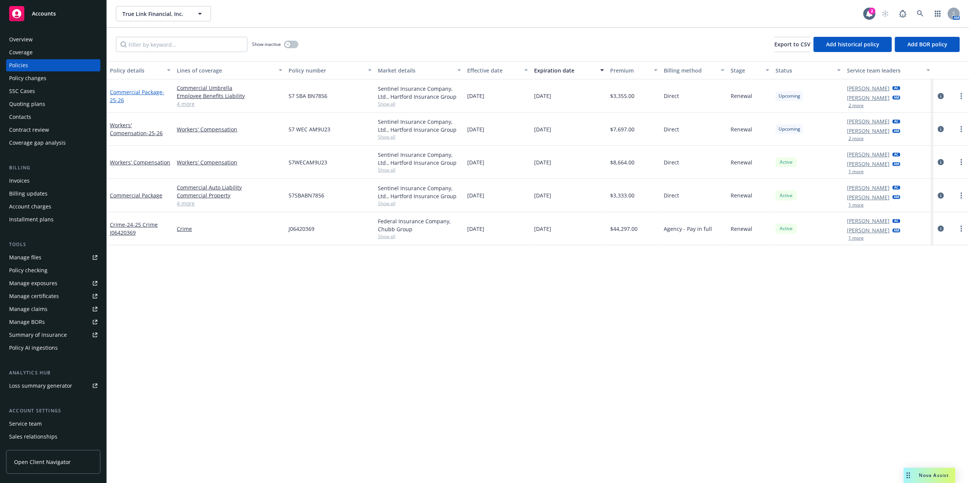
click at [131, 92] on link "Commercial Package - 25-26" at bounding box center [137, 96] width 54 height 15
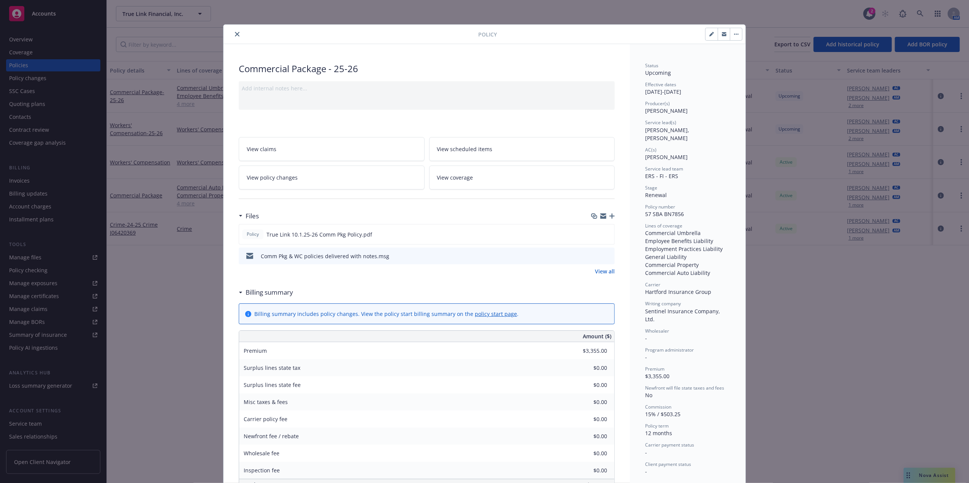
drag, startPoint x: 232, startPoint y: 31, endPoint x: 219, endPoint y: 38, distance: 14.6
click at [233, 31] on button "close" at bounding box center [237, 34] width 9 height 9
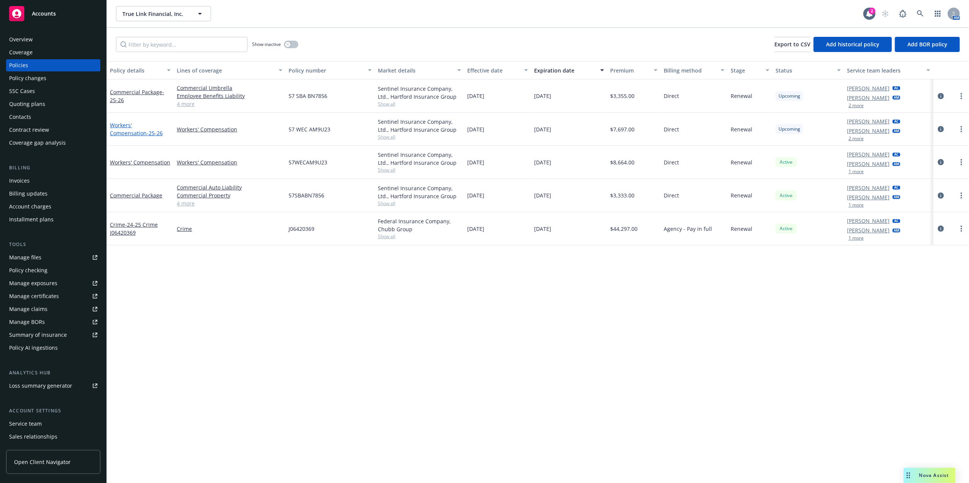
click at [136, 125] on link "Workers' Compensation - 25-26" at bounding box center [136, 129] width 53 height 15
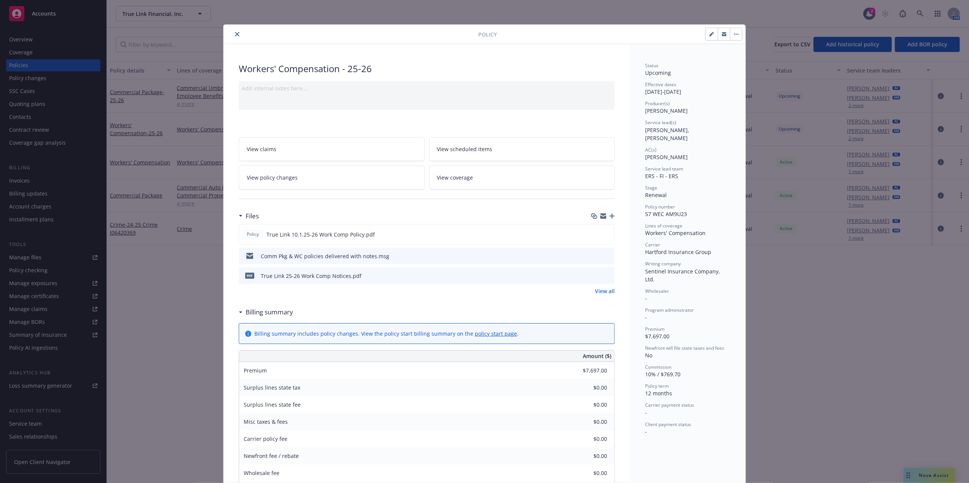
click at [235, 34] on icon "close" at bounding box center [237, 34] width 5 height 5
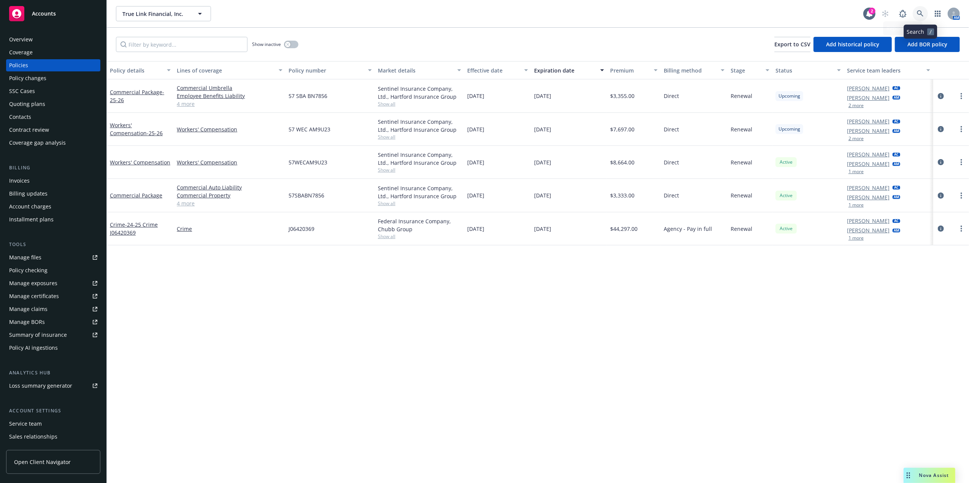
click at [921, 12] on icon at bounding box center [920, 13] width 6 height 6
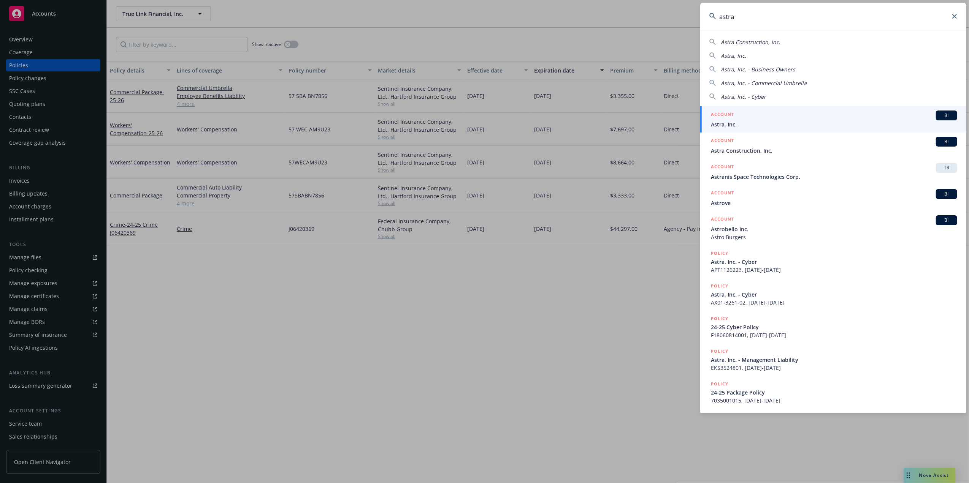
type input "astra"
click at [762, 122] on span "Astra, Inc." at bounding box center [834, 124] width 246 height 8
